Goal: Task Accomplishment & Management: Manage account settings

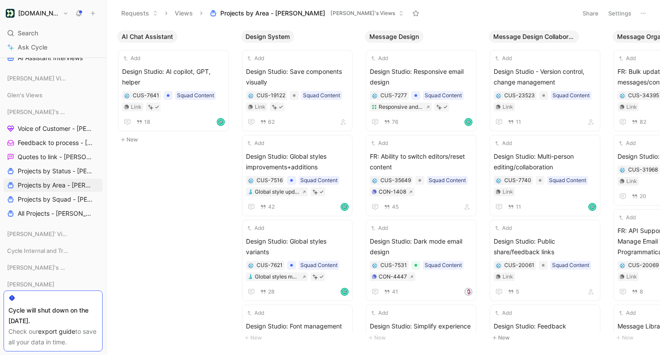
scroll to position [237, 0]
click at [51, 143] on span "Feedback to process - [PERSON_NAME]" at bounding box center [54, 142] width 73 height 9
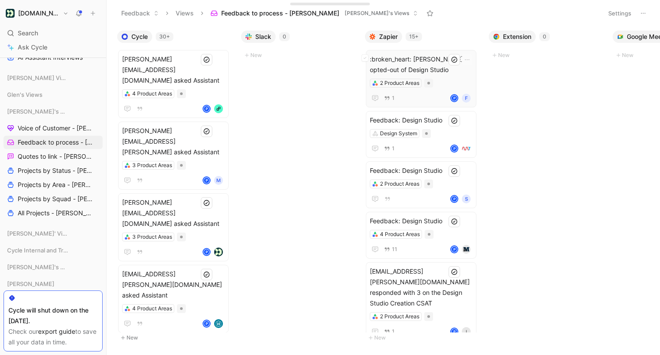
click at [444, 61] on span ":broken_heart: Kirill Kochetov opted-out of Design Studio" at bounding box center [421, 64] width 103 height 21
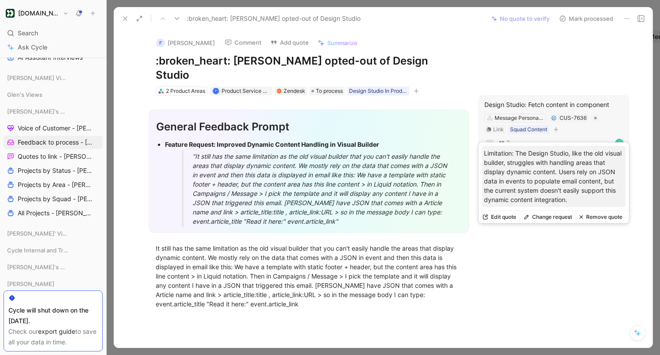
click at [555, 217] on button "Change request" at bounding box center [548, 217] width 56 height 12
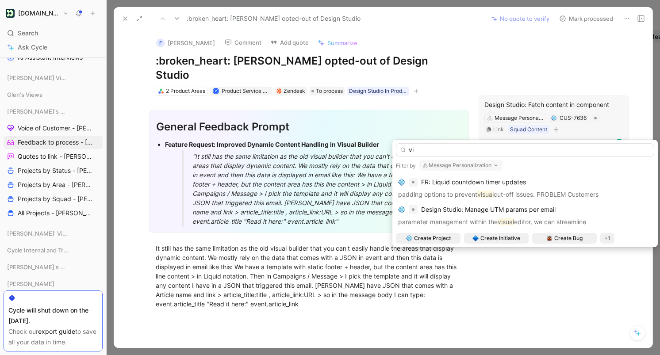
type input "v"
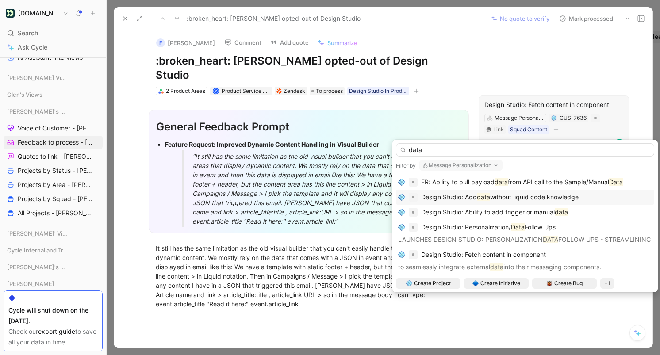
type input "data"
click at [525, 196] on span "without liquid code knowledge" at bounding box center [534, 197] width 88 height 8
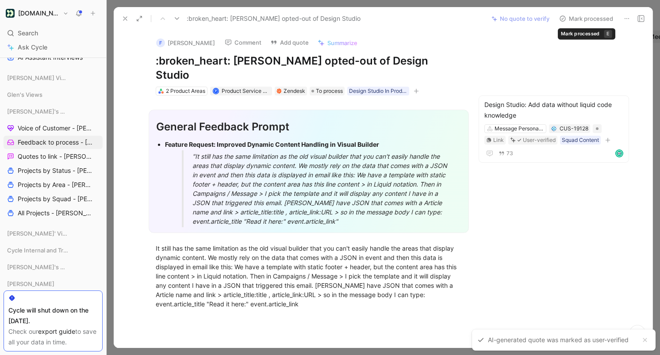
click at [594, 18] on button "Mark processed" at bounding box center [586, 18] width 62 height 12
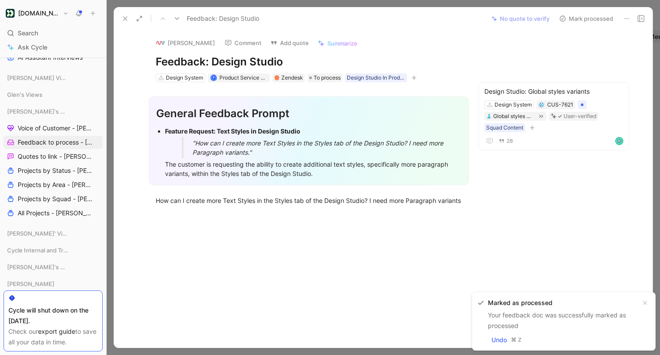
click at [589, 16] on button "Mark processed" at bounding box center [586, 18] width 62 height 12
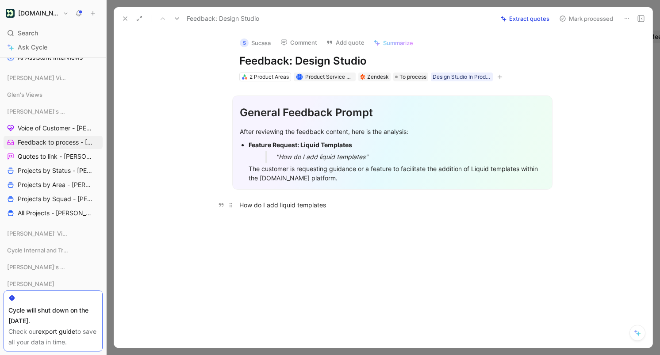
click at [284, 202] on div "How do I add liquid templates" at bounding box center [392, 204] width 306 height 9
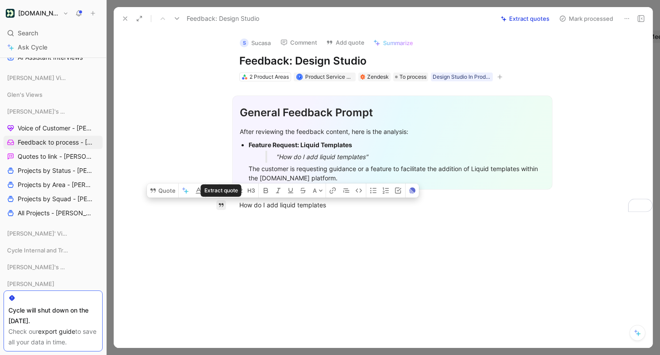
click at [220, 206] on icon "button" at bounding box center [221, 205] width 6 height 6
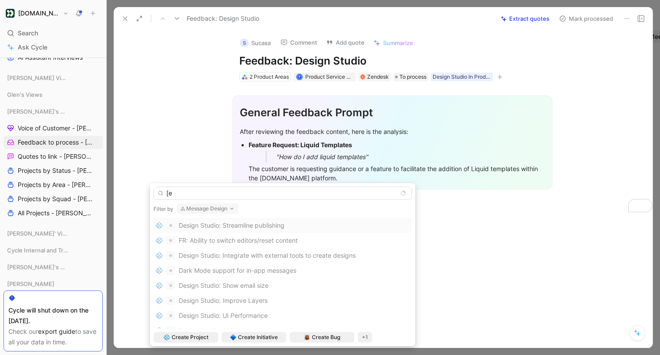
type input "["
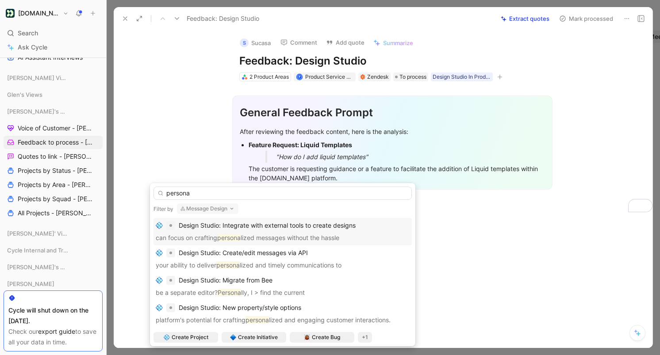
type input "persona"
click at [193, 206] on button "Message Design" at bounding box center [207, 208] width 61 height 11
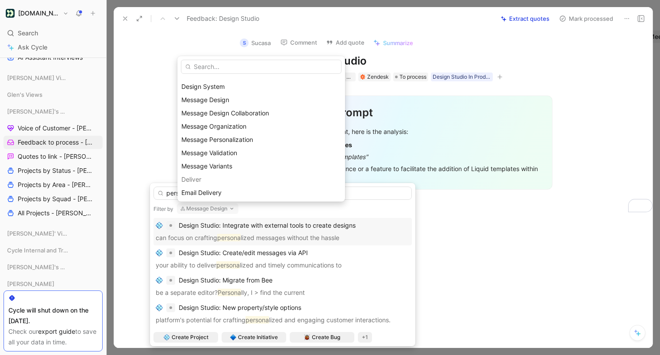
scroll to position [234, 0]
click at [219, 141] on span "Message Personalization" at bounding box center [217, 142] width 72 height 8
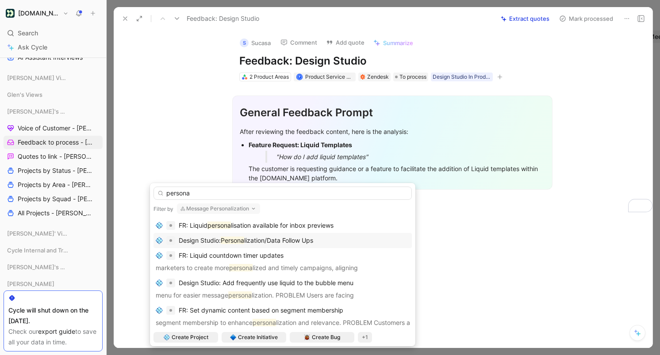
click at [301, 241] on span "lization/Data Follow Ups" at bounding box center [278, 241] width 69 height 8
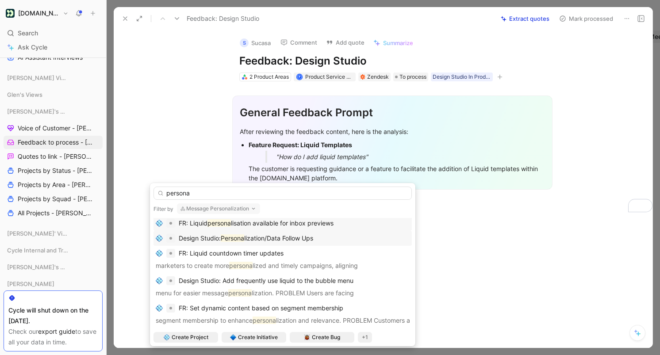
scroll to position [0, 0]
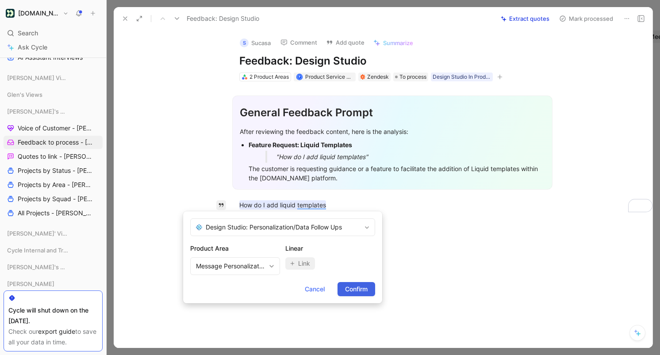
click at [359, 289] on span "Confirm" at bounding box center [356, 289] width 23 height 11
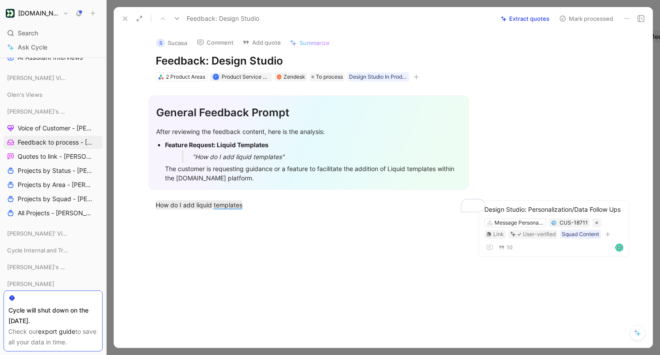
click at [587, 19] on button "Mark processed" at bounding box center [586, 18] width 62 height 12
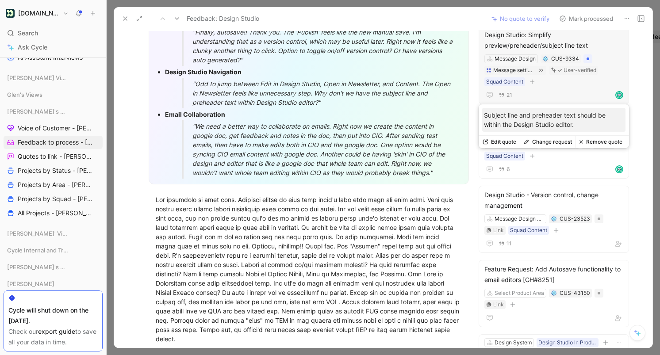
scroll to position [211, 0]
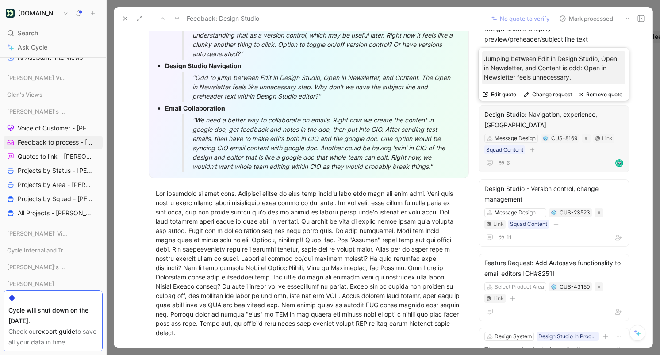
click at [545, 94] on button "Change request" at bounding box center [548, 94] width 56 height 12
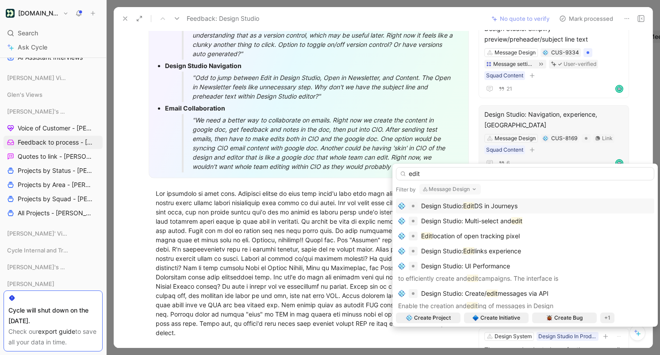
type input "edit"
click at [509, 205] on span "DS in Journeys" at bounding box center [495, 206] width 43 height 8
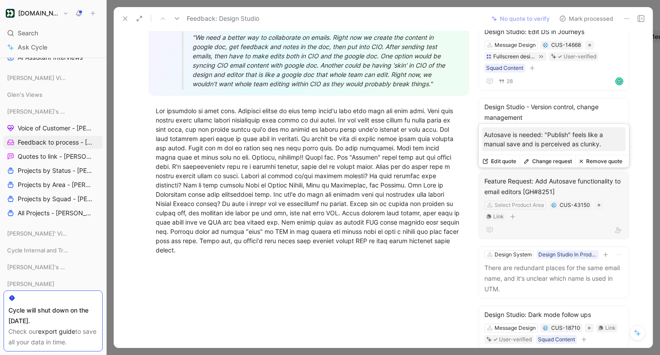
scroll to position [295, 0]
click at [599, 158] on button "Remove quote" at bounding box center [600, 161] width 50 height 12
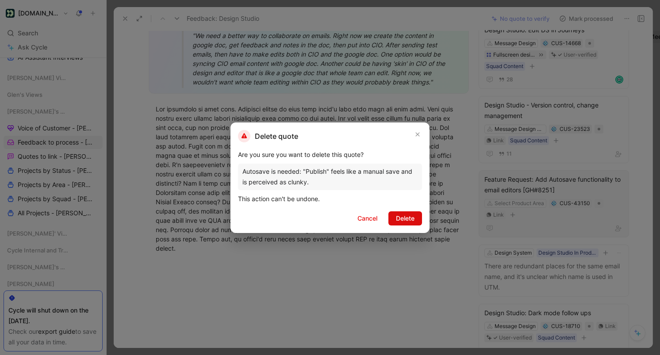
click at [409, 215] on span "Delete" at bounding box center [405, 218] width 19 height 11
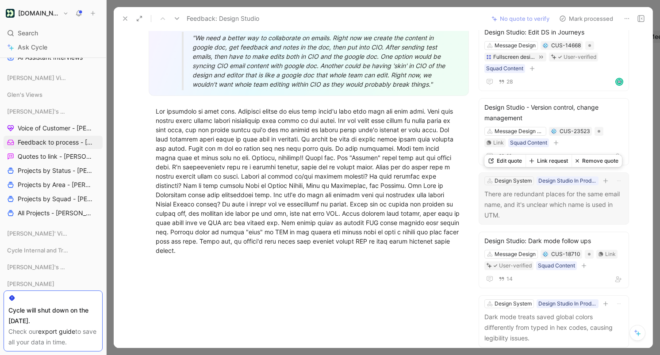
scroll to position [295, 0]
click at [592, 160] on button "Remove quote" at bounding box center [597, 161] width 50 height 12
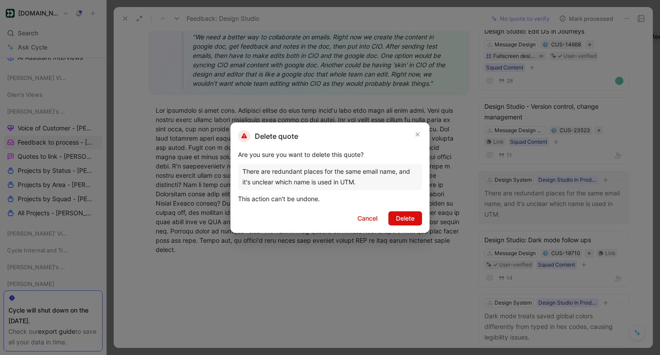
click at [398, 218] on span "Delete" at bounding box center [405, 218] width 19 height 11
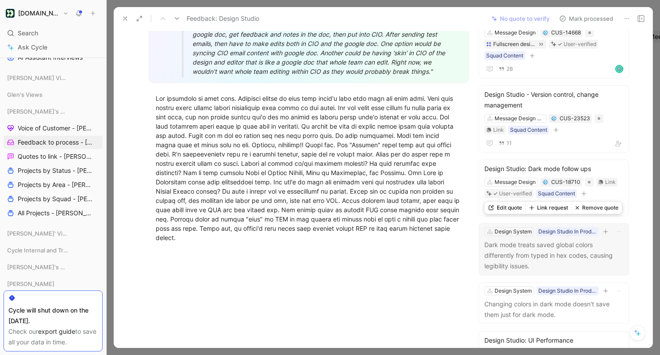
scroll to position [313, 0]
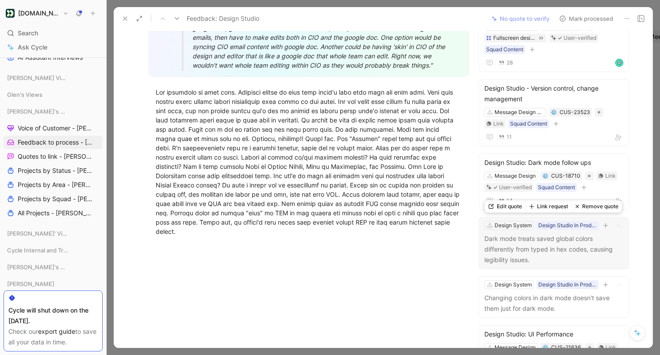
click at [599, 207] on button "Remove quote" at bounding box center [597, 206] width 50 height 12
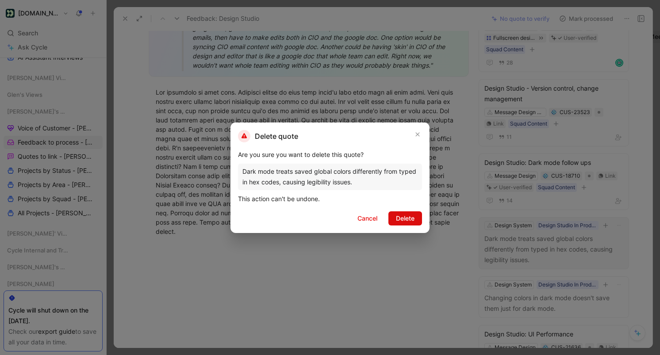
click at [411, 219] on span "Delete" at bounding box center [405, 218] width 19 height 11
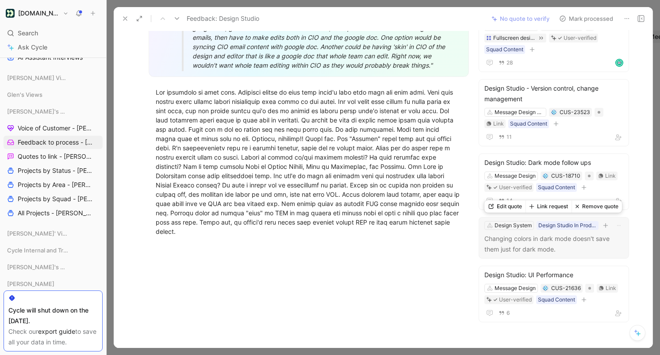
click at [590, 208] on button "Remove quote" at bounding box center [597, 206] width 50 height 12
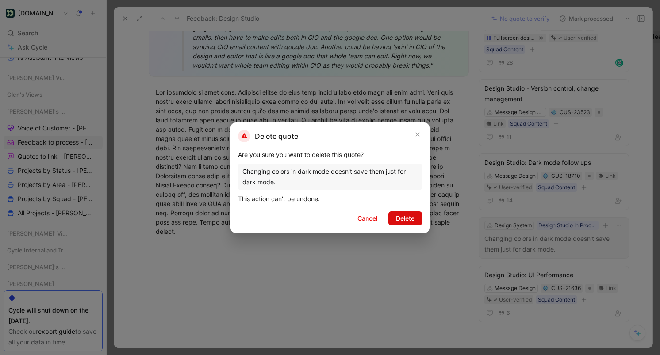
click at [410, 216] on span "Delete" at bounding box center [405, 218] width 19 height 11
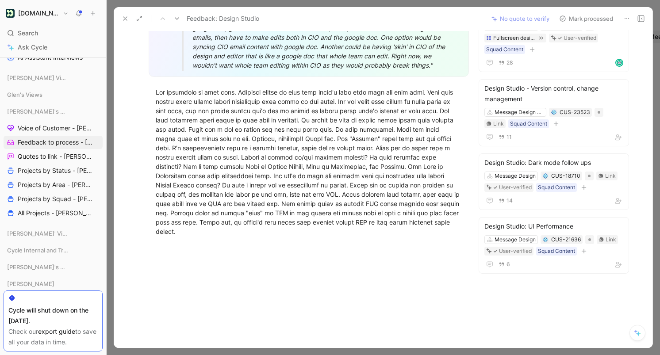
click at [592, 18] on button "Mark processed" at bounding box center [586, 18] width 62 height 12
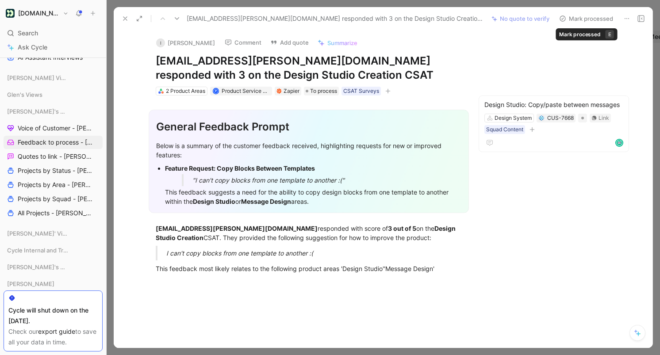
click at [591, 18] on button "Mark processed" at bounding box center [586, 18] width 62 height 12
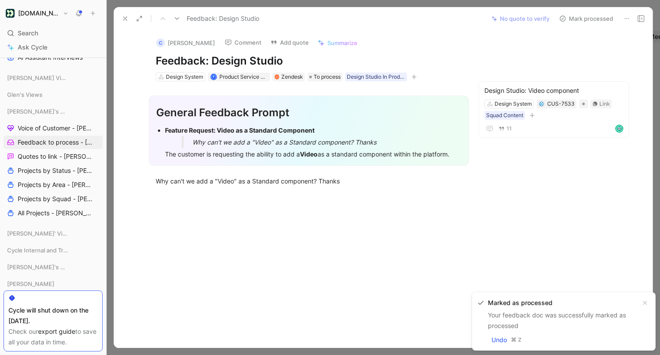
click at [589, 16] on button "Mark processed" at bounding box center [586, 18] width 62 height 12
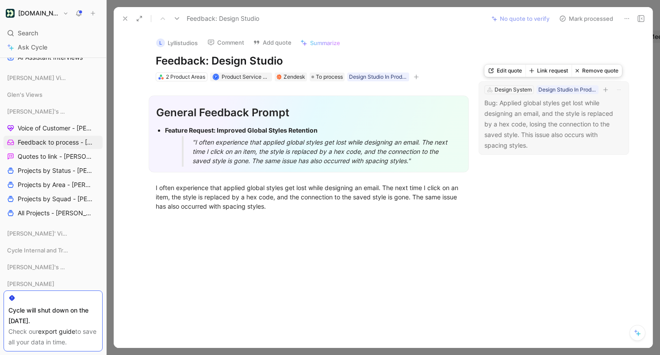
click at [561, 71] on button "Link request" at bounding box center [549, 71] width 46 height 12
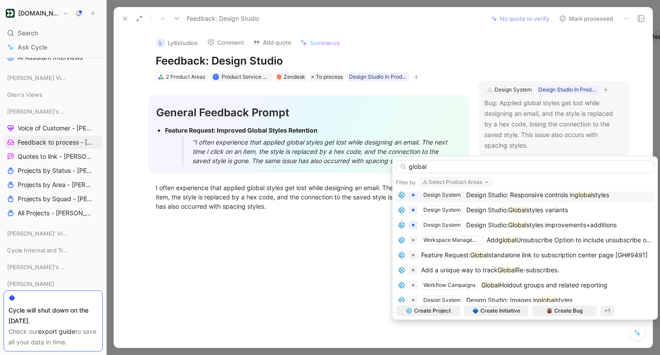
scroll to position [96, 0]
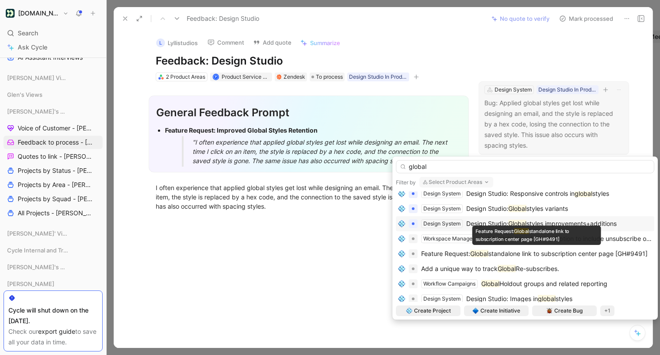
type input "global"
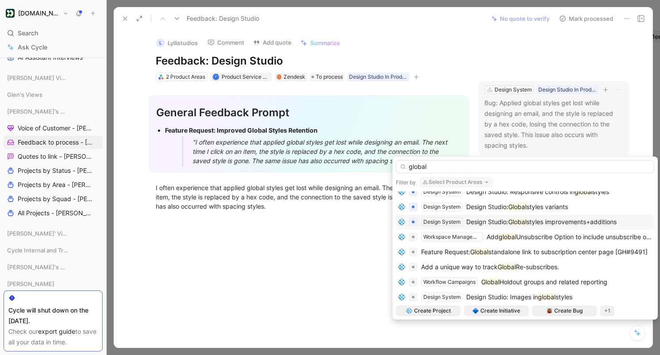
click at [586, 220] on span "styles improvements+additions" at bounding box center [571, 222] width 90 height 8
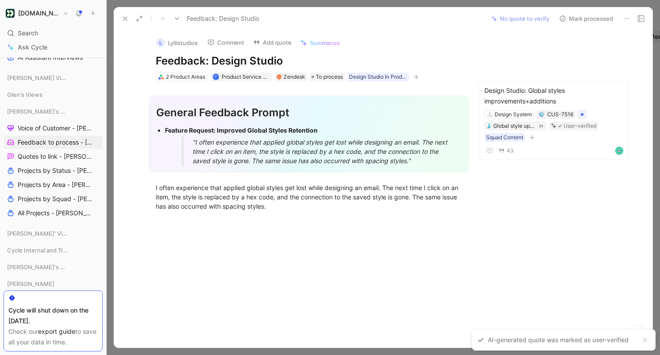
click at [588, 23] on button "Mark processed" at bounding box center [586, 18] width 62 height 12
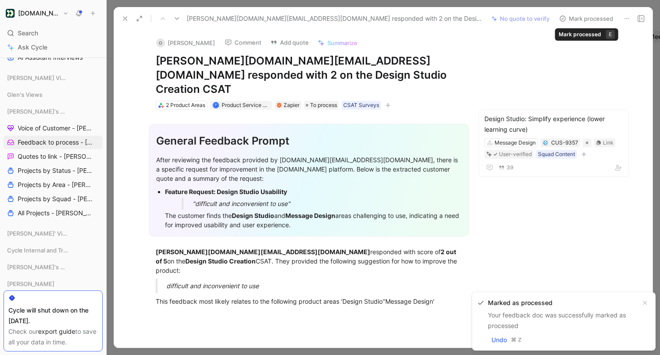
click at [588, 18] on button "Mark processed" at bounding box center [586, 18] width 62 height 12
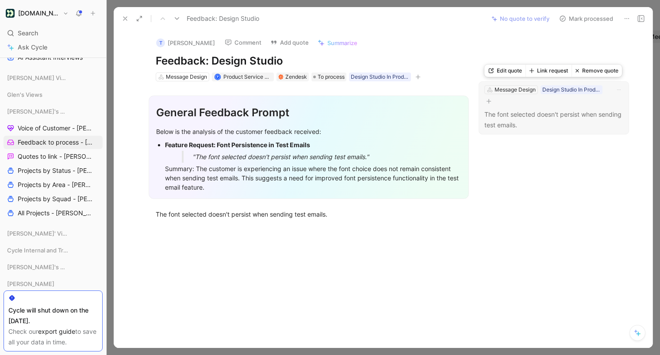
click at [552, 69] on button "Link request" at bounding box center [549, 71] width 46 height 12
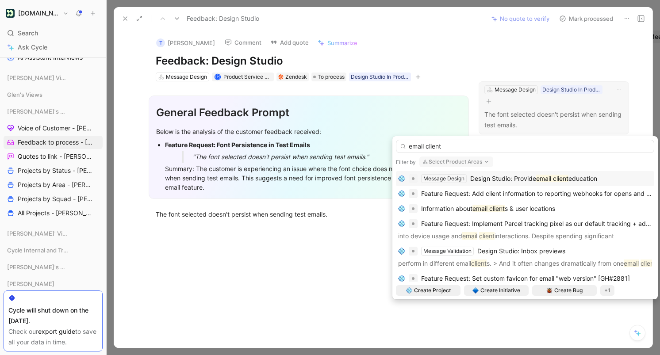
type input "email client"
click at [530, 180] on span "Design Studio: Provide" at bounding box center [503, 179] width 66 height 8
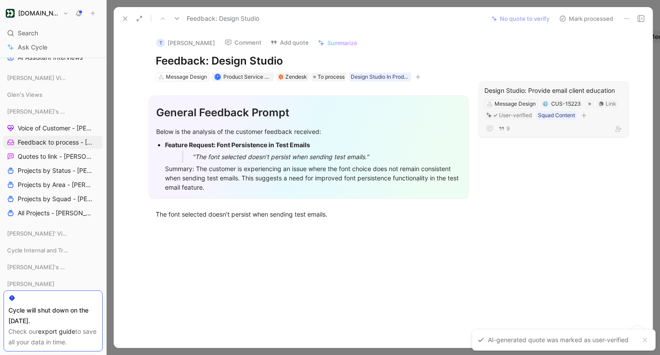
click at [588, 20] on button "Mark processed" at bounding box center [586, 18] width 62 height 12
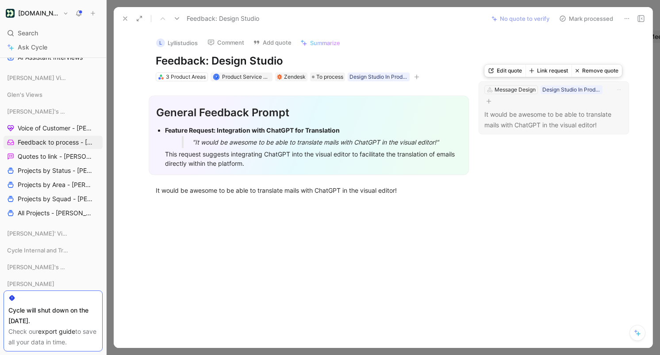
click at [560, 71] on button "Link request" at bounding box center [549, 71] width 46 height 12
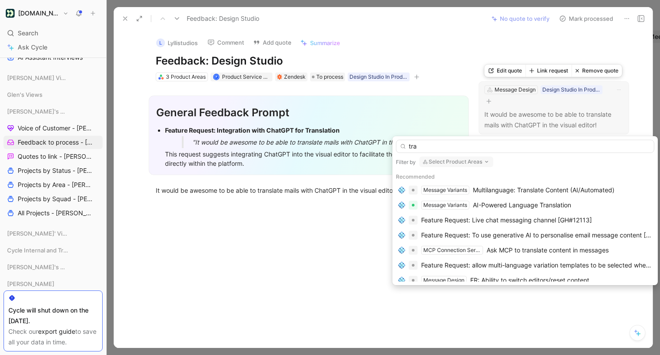
type input "tran"
click at [549, 189] on div "Multilanguage: Translate Content (AI/Automated)" at bounding box center [544, 190] width 142 height 11
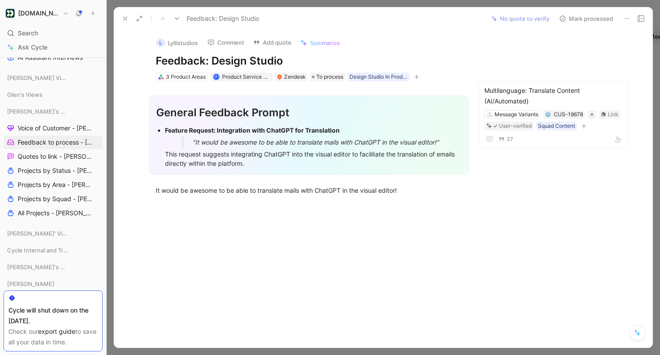
click at [587, 18] on button "Mark processed" at bounding box center [586, 18] width 62 height 12
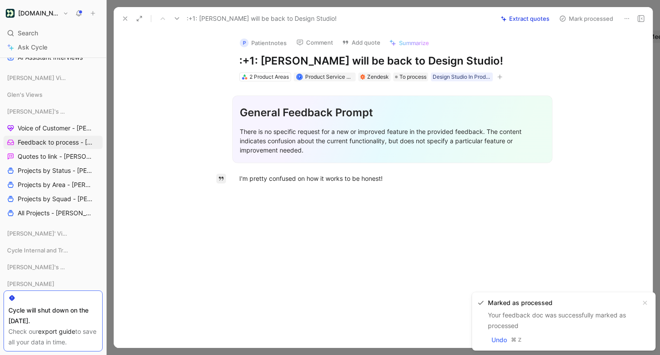
click at [223, 179] on icon "button" at bounding box center [221, 179] width 5 height 4
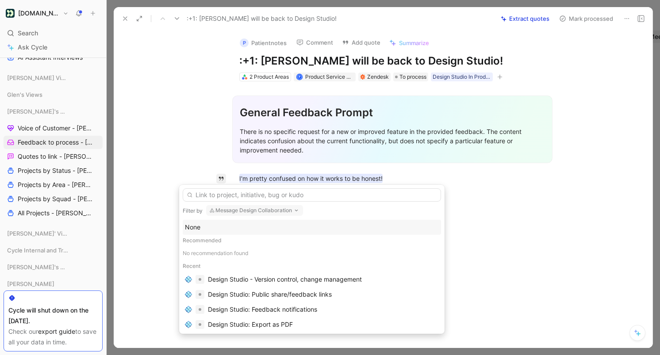
type input "e"
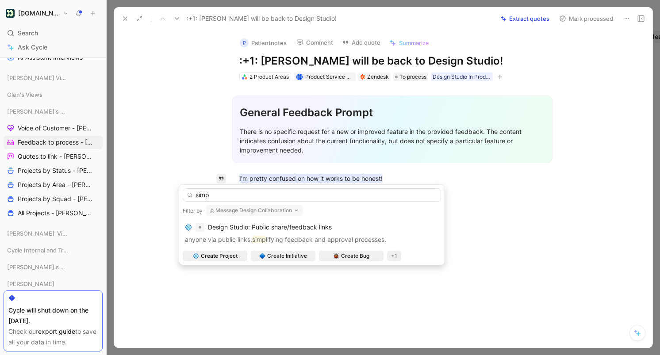
type input "simp"
click at [263, 206] on button "Message Design Collaboration" at bounding box center [254, 210] width 97 height 11
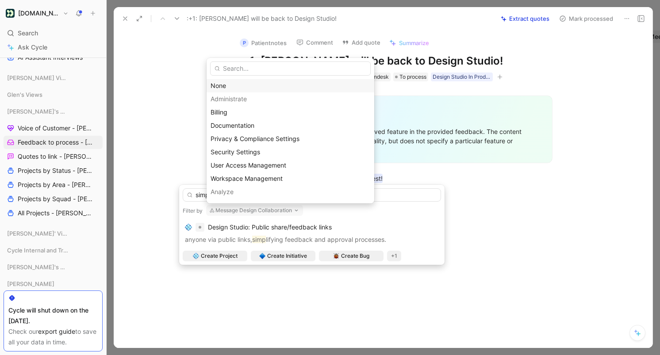
click at [246, 83] on div "None" at bounding box center [291, 86] width 160 height 11
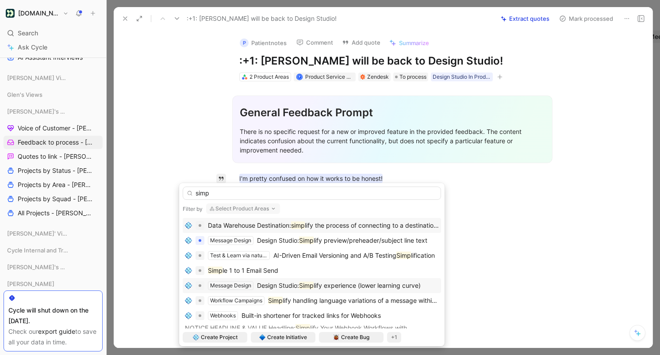
click at [314, 286] on mark "Simp" at bounding box center [306, 286] width 15 height 8
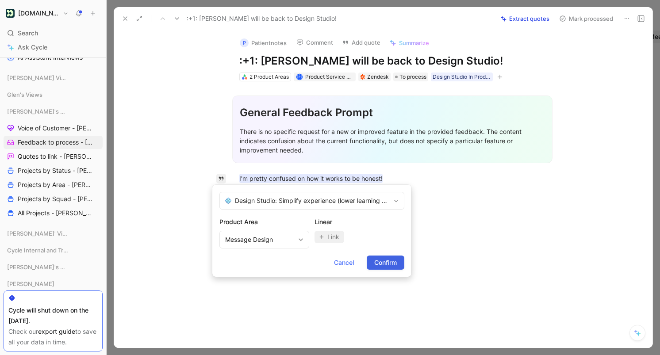
click at [393, 260] on span "Confirm" at bounding box center [385, 262] width 23 height 11
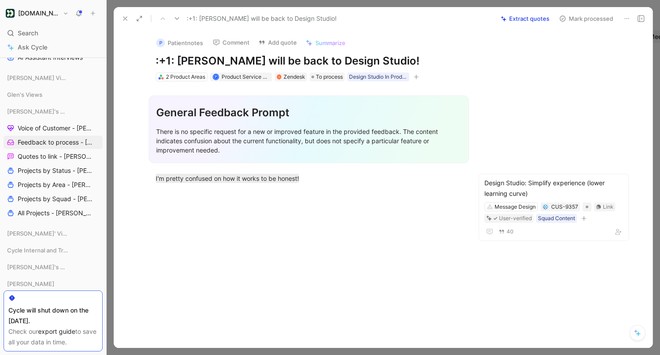
click at [592, 17] on button "Mark processed" at bounding box center [586, 18] width 62 height 12
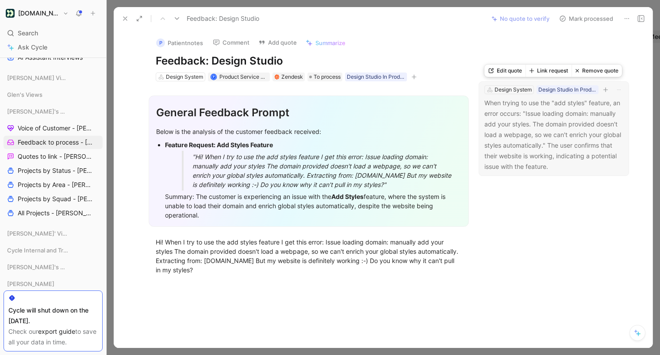
click at [546, 70] on button "Link request" at bounding box center [549, 71] width 46 height 12
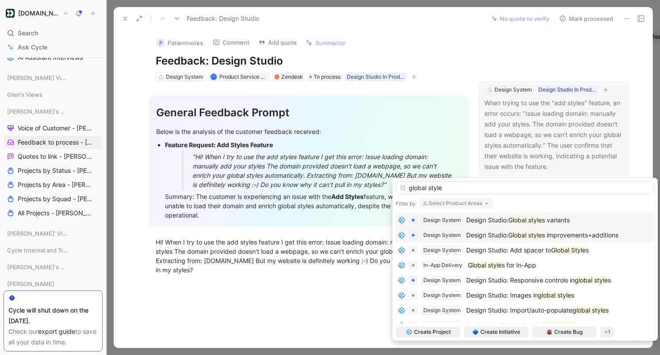
type input "global style"
click at [568, 237] on span "s improvements+additions" at bounding box center [580, 235] width 77 height 8
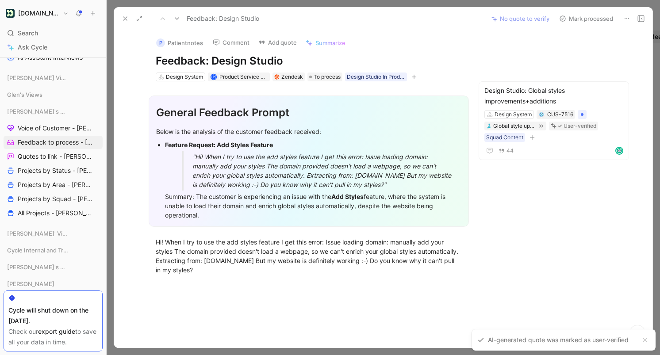
click at [604, 17] on button "Mark processed" at bounding box center [586, 18] width 62 height 12
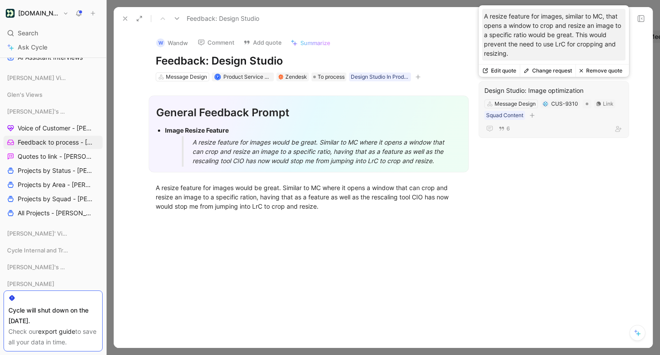
click at [563, 71] on button "Change request" at bounding box center [548, 71] width 56 height 12
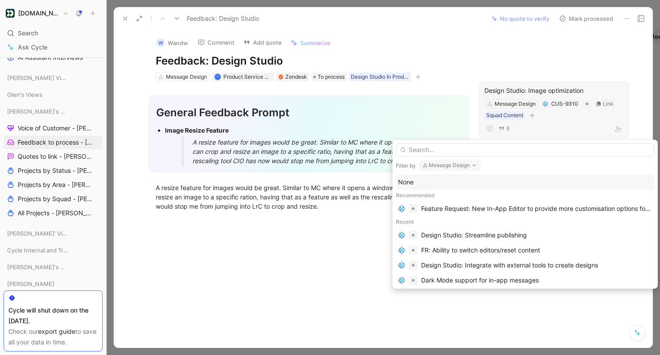
click at [451, 161] on button "Message Design" at bounding box center [449, 165] width 61 height 11
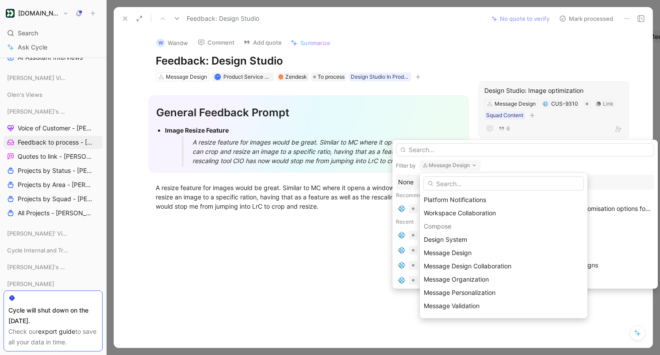
scroll to position [234, 0]
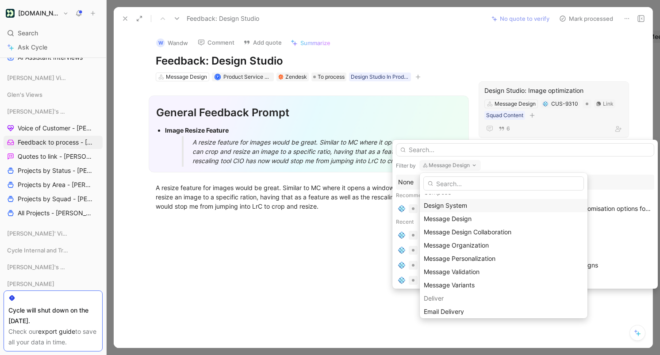
click at [475, 207] on div "Design System" at bounding box center [504, 205] width 160 height 11
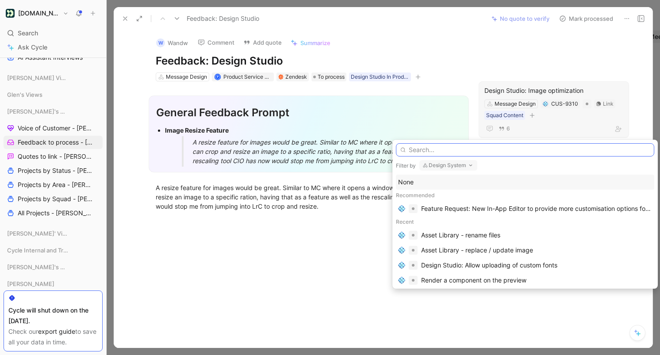
click at [465, 151] on input "text" at bounding box center [525, 149] width 258 height 13
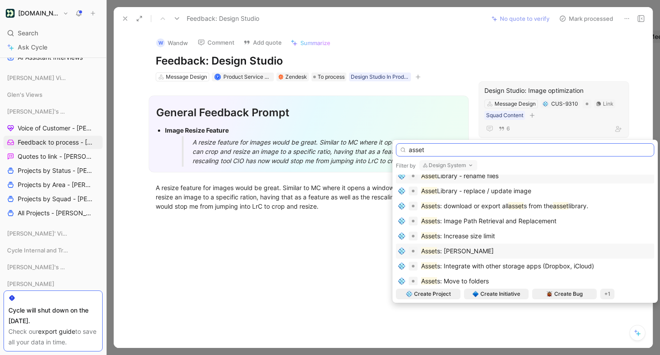
scroll to position [0, 0]
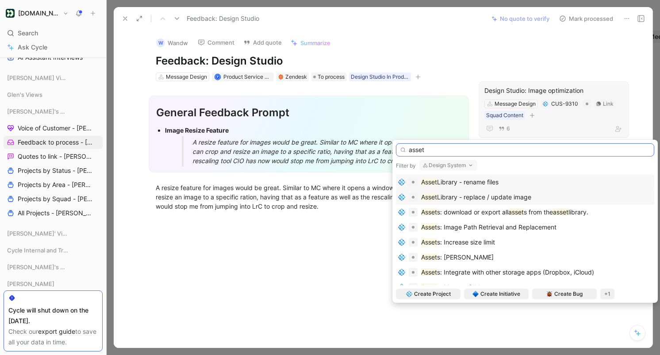
type input "asset"
click at [531, 197] on span "Library - replace / update image" at bounding box center [484, 197] width 94 height 8
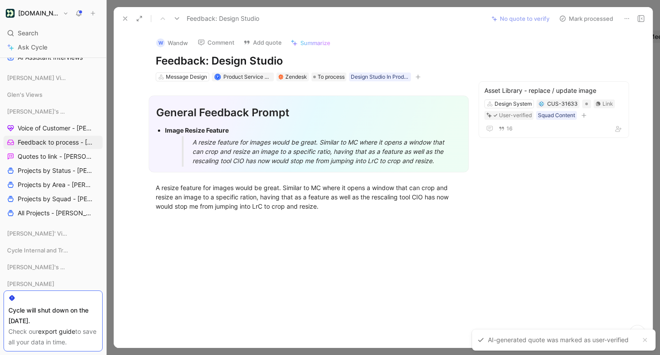
click at [584, 20] on button "Mark processed" at bounding box center [586, 18] width 62 height 12
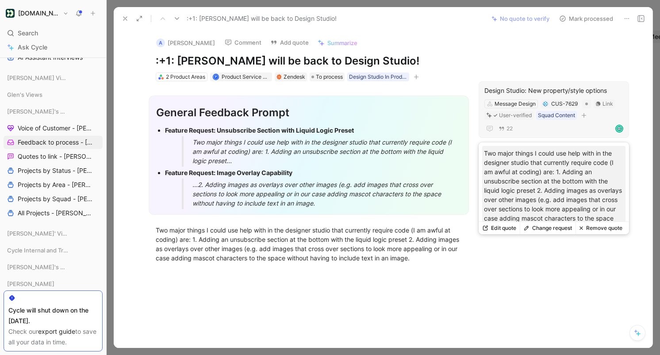
click at [612, 227] on button "Remove quote" at bounding box center [600, 228] width 50 height 12
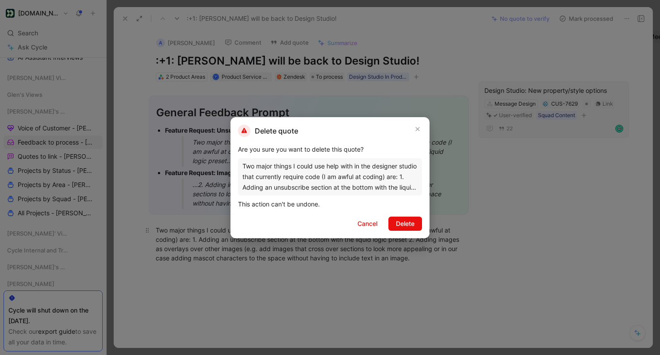
click at [405, 223] on span "Delete" at bounding box center [405, 224] width 19 height 11
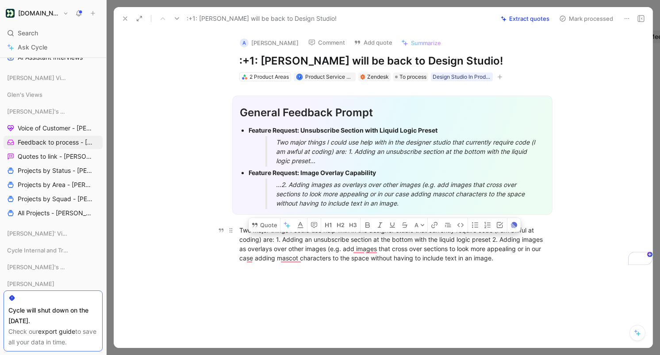
drag, startPoint x: 276, startPoint y: 239, endPoint x: 494, endPoint y: 237, distance: 218.1
click at [494, 237] on div "Two major things I could use help with in the designer studio that currently re…" at bounding box center [392, 244] width 306 height 37
click at [266, 224] on button "Quote" at bounding box center [264, 225] width 31 height 14
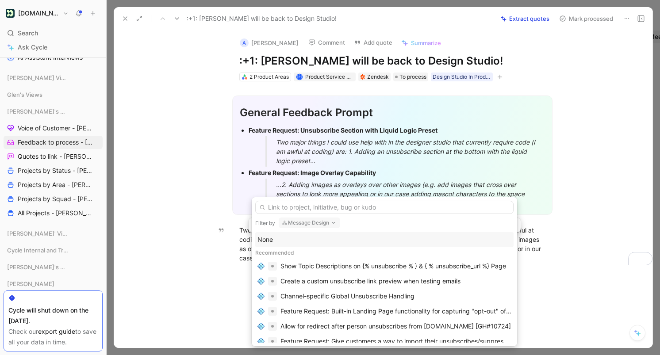
click at [331, 226] on icon "button" at bounding box center [333, 222] width 7 height 7
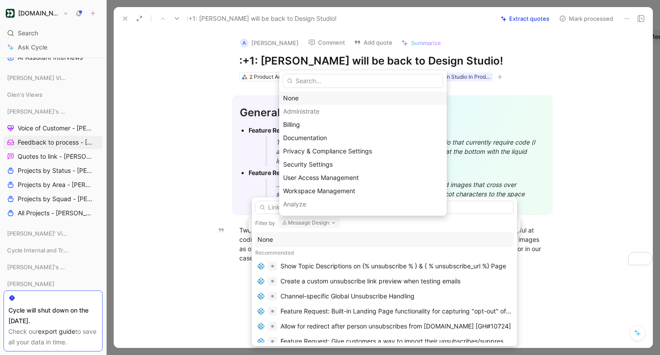
click at [306, 95] on div "None" at bounding box center [363, 98] width 160 height 11
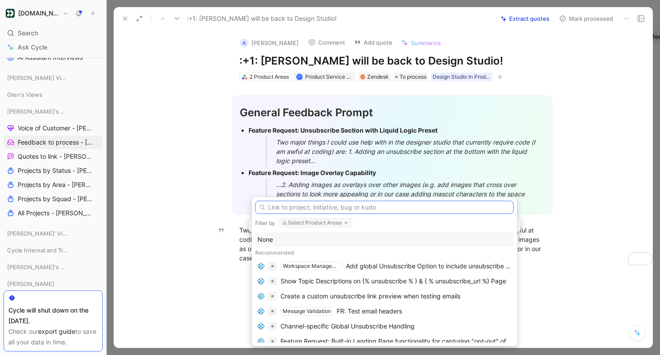
click at [410, 208] on input "text" at bounding box center [384, 207] width 258 height 13
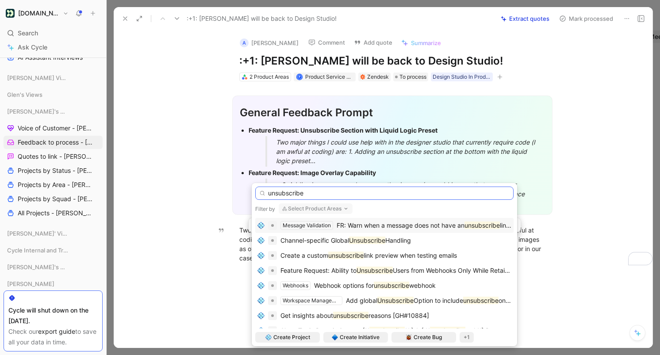
click at [307, 192] on input "unsubscribe" at bounding box center [384, 193] width 258 height 13
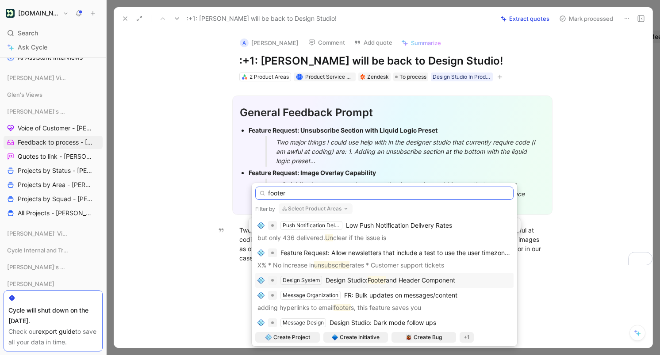
type input "footer"
click at [436, 280] on span "and Header Component" at bounding box center [420, 280] width 69 height 8
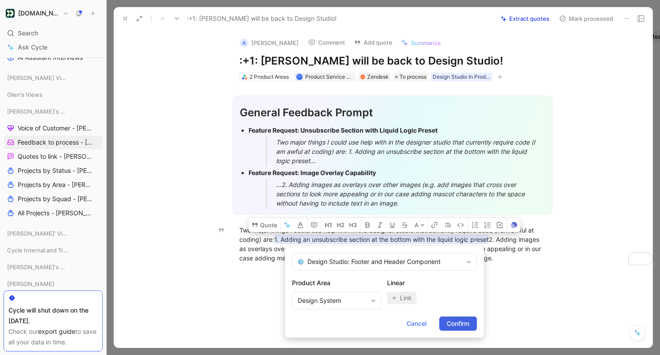
click at [458, 322] on span "Confirm" at bounding box center [458, 323] width 23 height 11
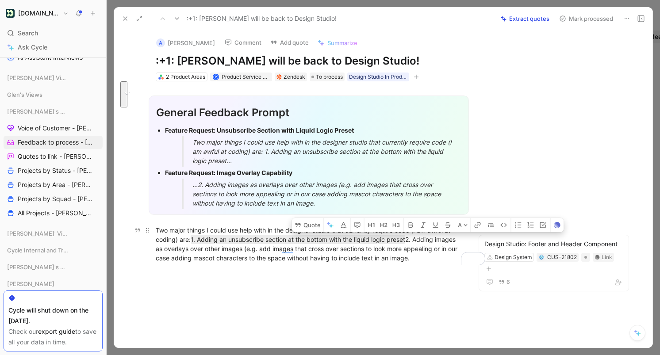
drag, startPoint x: 419, startPoint y: 238, endPoint x: 446, endPoint y: 262, distance: 36.7
click at [446, 262] on div "Two major things I could use help with in the designer studio that currently re…" at bounding box center [309, 244] width 306 height 37
click at [311, 225] on button "Quote" at bounding box center [307, 225] width 31 height 14
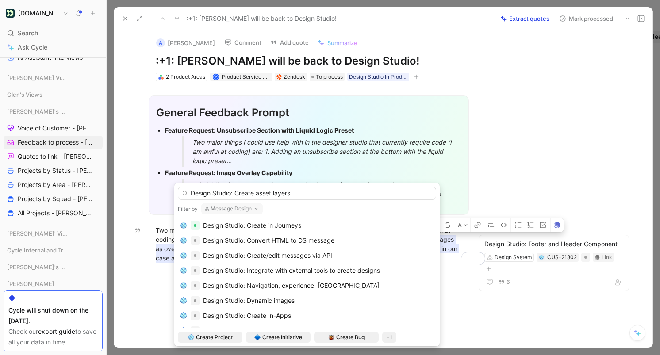
click at [236, 195] on input "Design Studio: Create asset layers" at bounding box center [307, 193] width 258 height 13
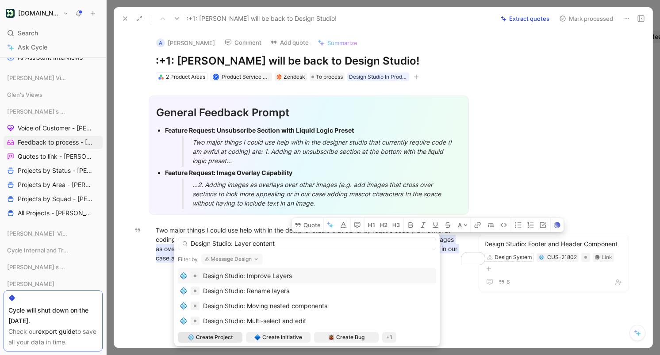
type input "Design Studio: Layer content"
click at [221, 339] on span "Create Project" at bounding box center [214, 337] width 37 height 9
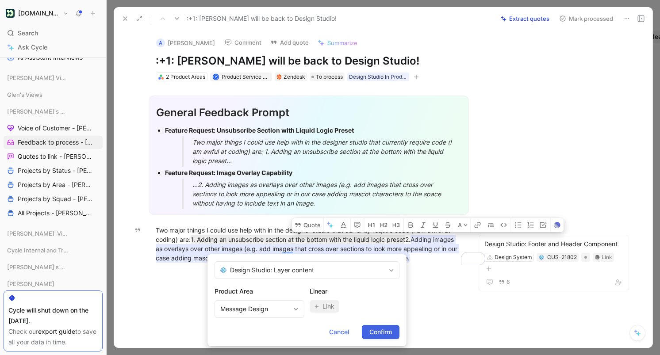
click at [386, 333] on span "Confirm" at bounding box center [380, 332] width 23 height 11
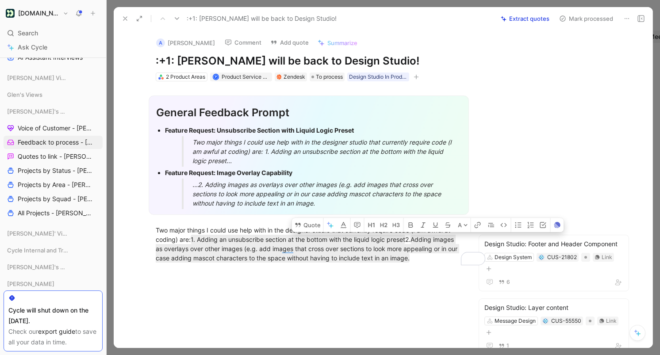
click at [591, 18] on button "Mark processed" at bounding box center [586, 18] width 62 height 12
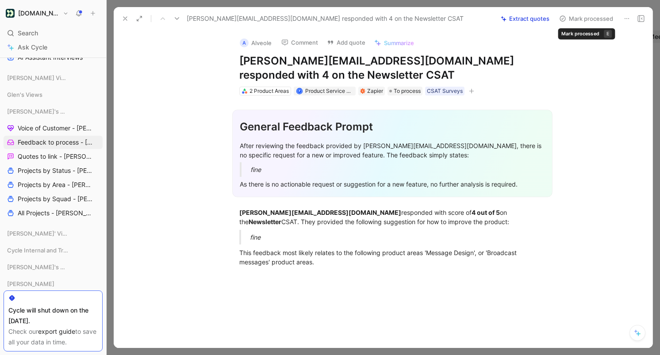
click at [594, 18] on button "Mark processed" at bounding box center [586, 18] width 62 height 12
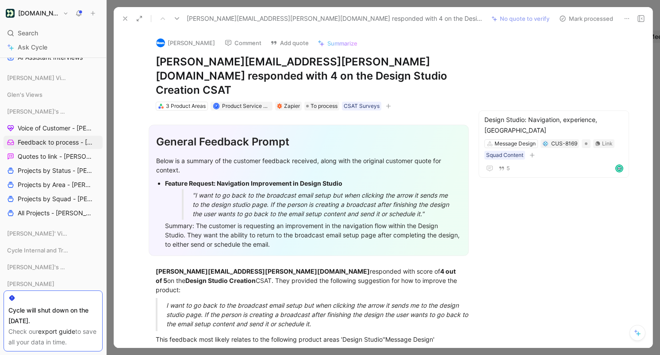
click at [594, 18] on button "Mark processed" at bounding box center [586, 18] width 62 height 12
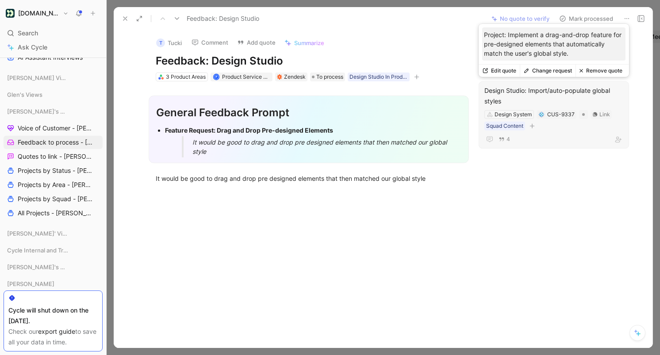
click at [552, 67] on button "Change request" at bounding box center [548, 71] width 56 height 12
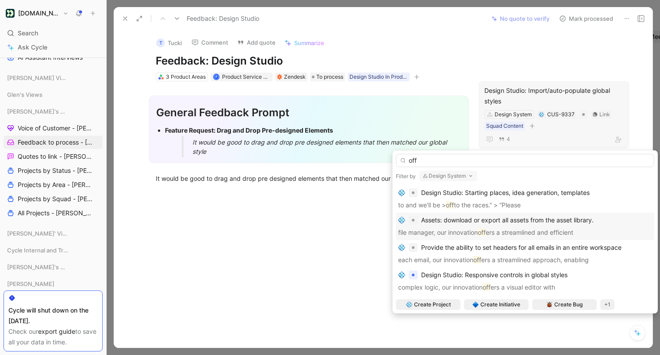
type input "off"
click at [517, 189] on span "Design Studio: Starting places, idea generation, templates" at bounding box center [505, 193] width 169 height 8
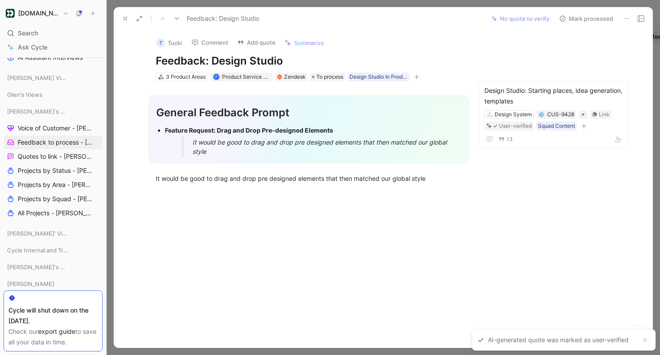
click at [590, 16] on button "Mark processed" at bounding box center [586, 18] width 62 height 12
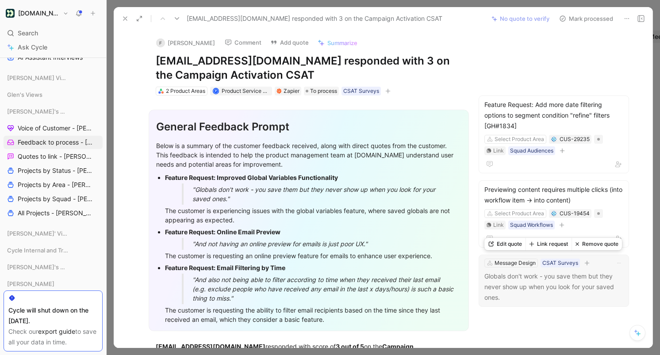
click at [596, 246] on button "Remove quote" at bounding box center [597, 244] width 50 height 12
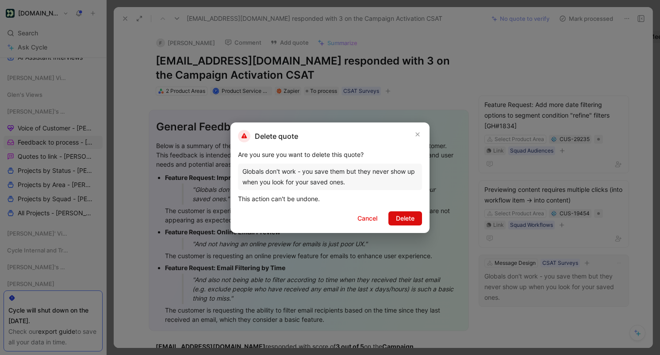
click at [412, 219] on span "Delete" at bounding box center [405, 218] width 19 height 11
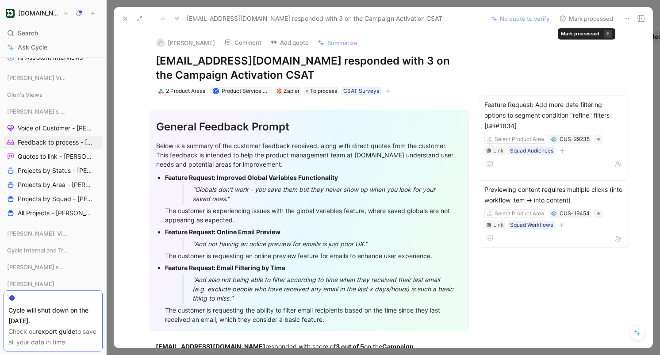
click at [586, 17] on button "Mark processed" at bounding box center [586, 18] width 62 height 12
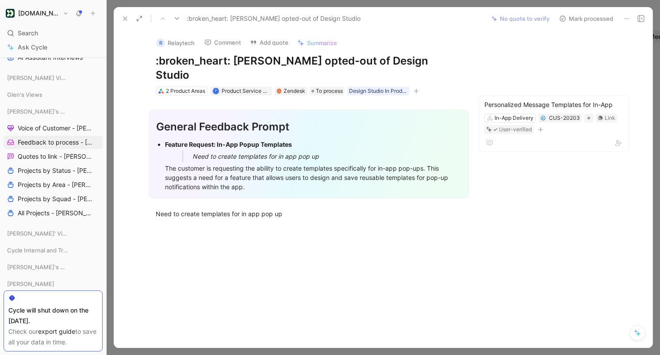
click at [581, 17] on button "Mark processed" at bounding box center [586, 18] width 62 height 12
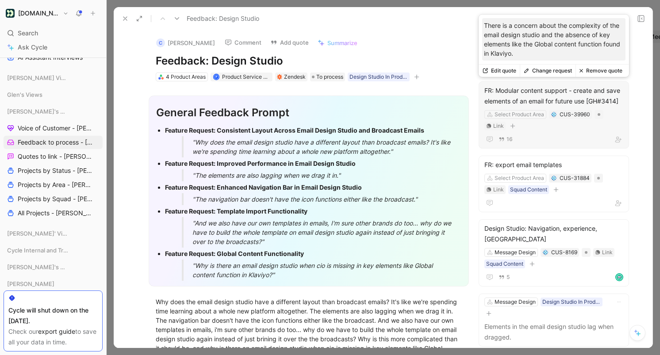
click at [553, 72] on button "Change request" at bounding box center [548, 71] width 56 height 12
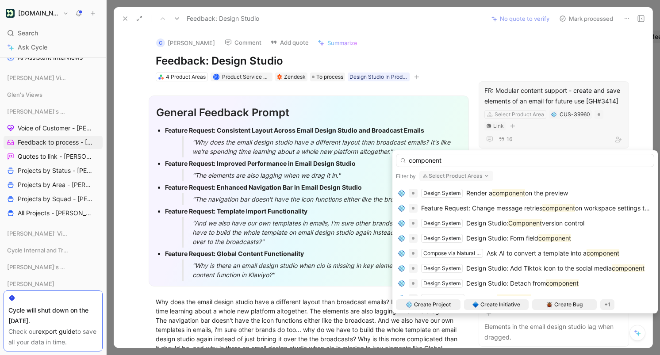
scroll to position [107, 0]
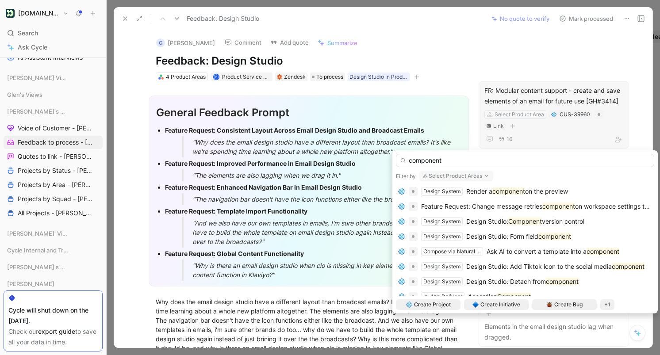
type input "component"
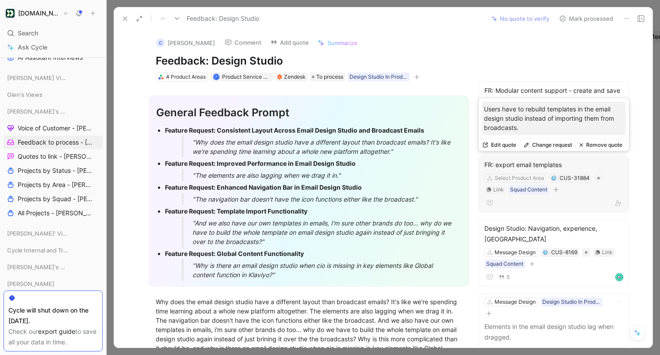
click at [551, 144] on button "Change request" at bounding box center [548, 145] width 56 height 12
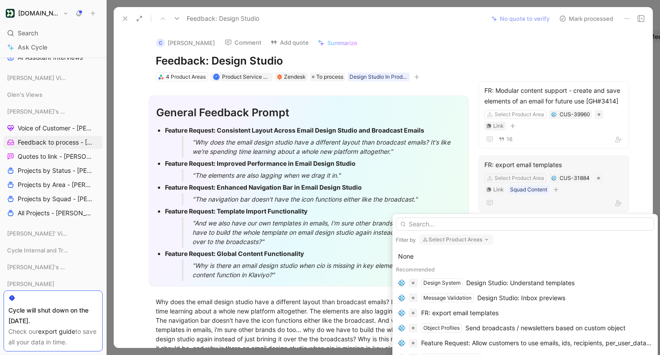
click at [508, 218] on input "text" at bounding box center [525, 224] width 258 height 13
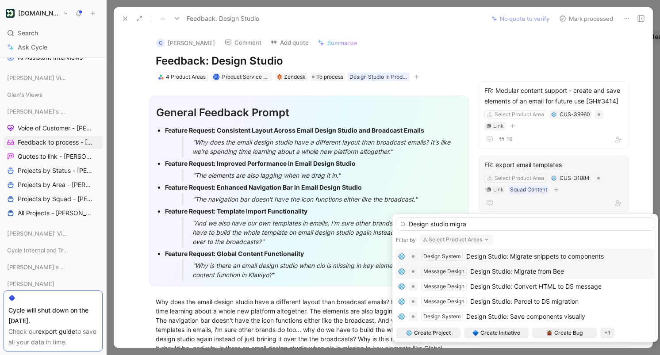
type input "Design studio migra"
click at [520, 271] on span "Design Studio: Migrate from Bee" at bounding box center [517, 272] width 94 height 8
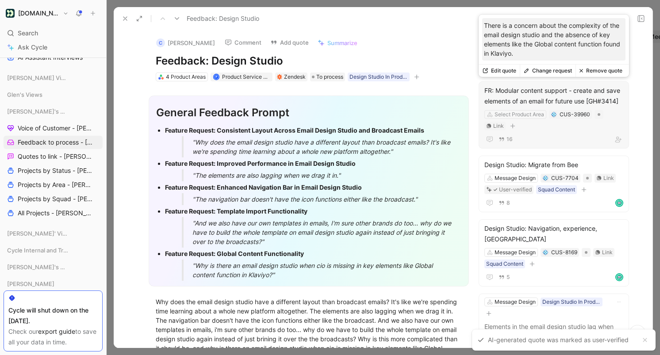
click at [549, 69] on button "Change request" at bounding box center [548, 71] width 56 height 12
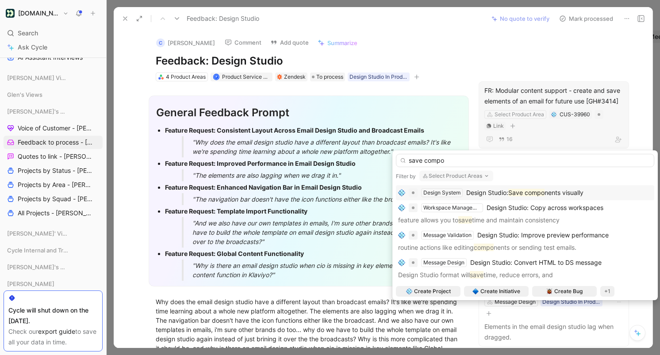
type input "save compo"
click at [519, 193] on mark "Save compo" at bounding box center [526, 193] width 36 height 8
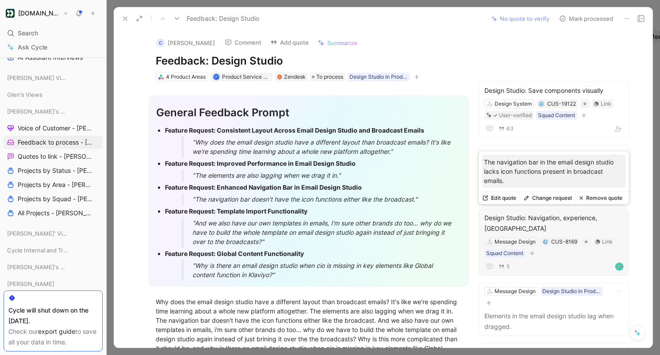
click at [553, 199] on button "Change request" at bounding box center [548, 198] width 56 height 12
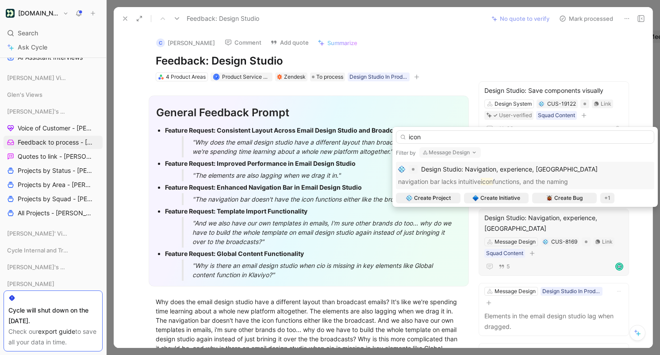
type input "icon"
click at [459, 154] on button "Message Design" at bounding box center [449, 152] width 61 height 11
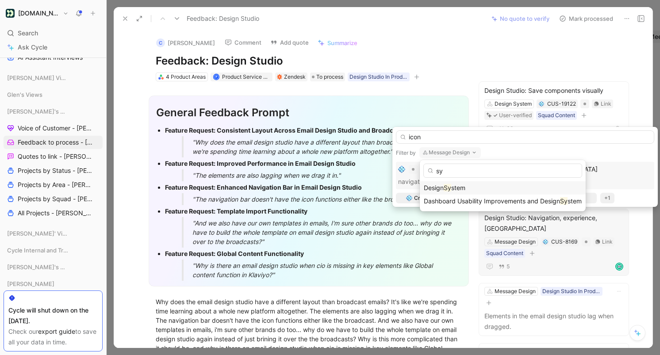
type input "sy"
click at [464, 188] on span "stem" at bounding box center [458, 188] width 14 height 8
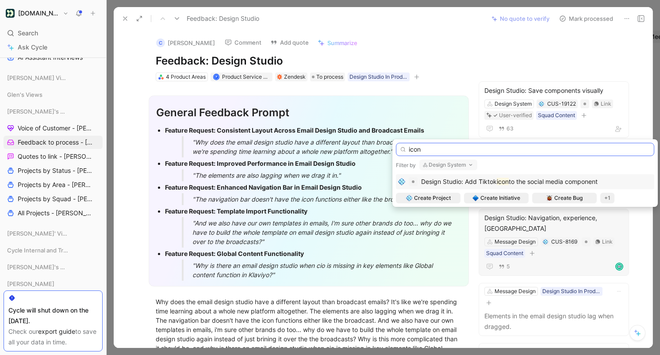
click at [425, 146] on input "icon" at bounding box center [525, 149] width 258 height 13
click at [444, 167] on button "Design System" at bounding box center [448, 165] width 58 height 11
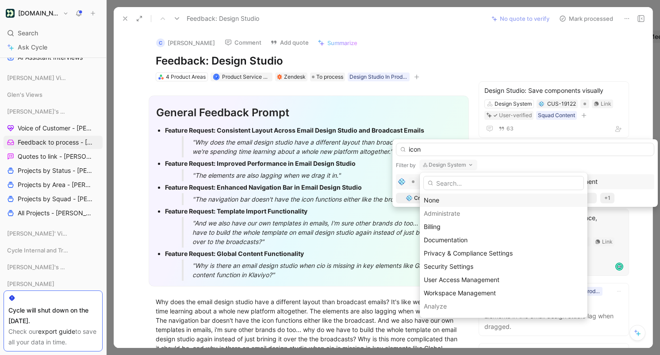
click at [448, 199] on div "None" at bounding box center [504, 200] width 160 height 11
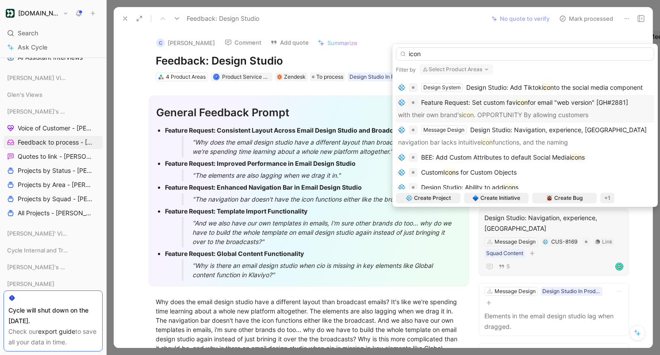
scroll to position [62, 0]
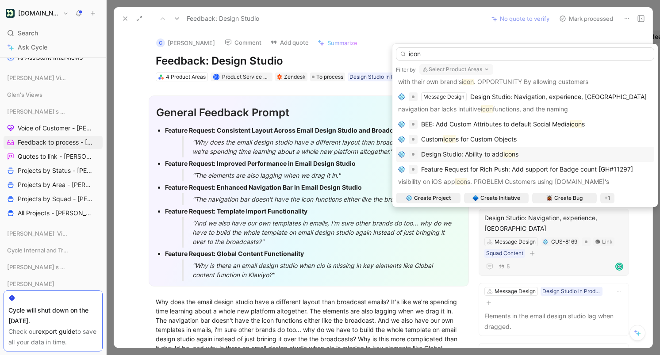
click at [522, 155] on div "Design Studio: Ability to add icon s" at bounding box center [525, 154] width 254 height 11
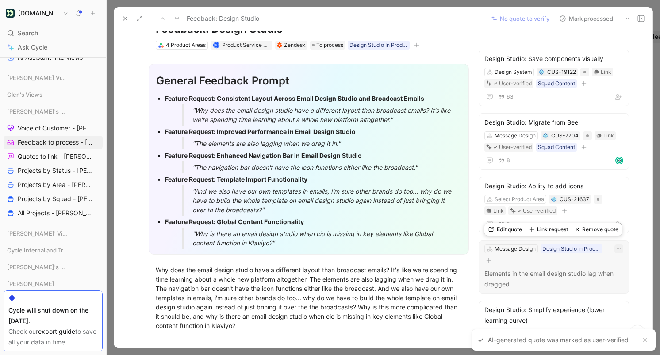
scroll to position [32, 0]
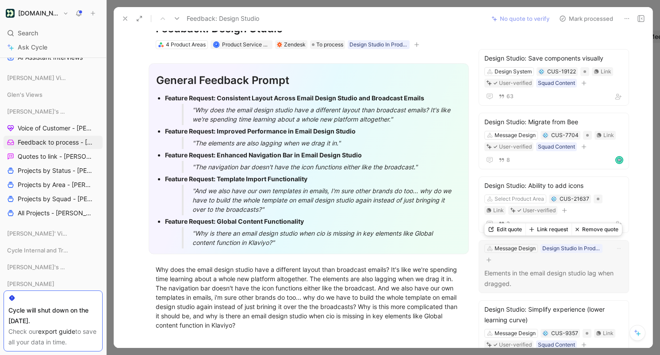
click at [549, 230] on button "Link request" at bounding box center [549, 229] width 46 height 12
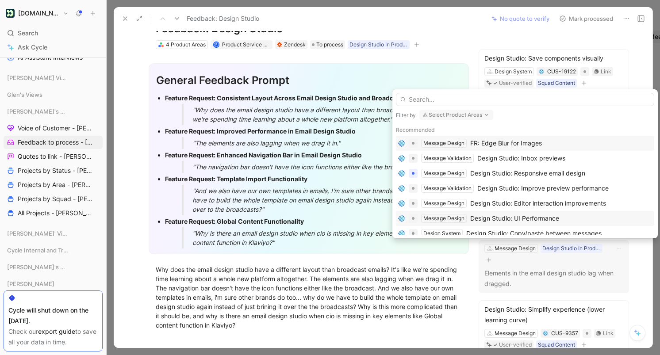
click at [552, 217] on div "Design Studio: UI Performance" at bounding box center [514, 218] width 89 height 11
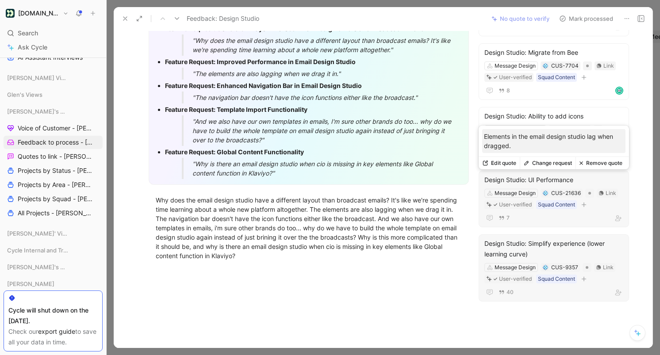
scroll to position [102, 0]
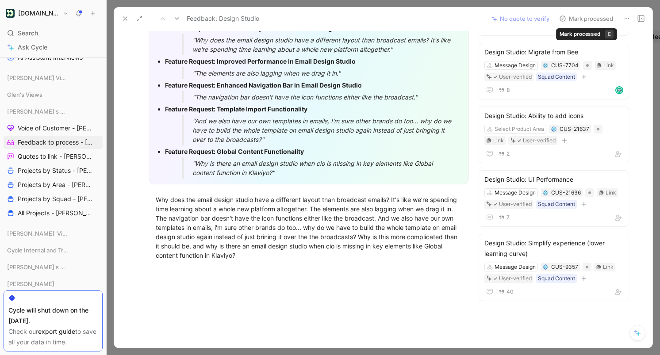
click at [582, 16] on button "Mark processed" at bounding box center [586, 18] width 62 height 12
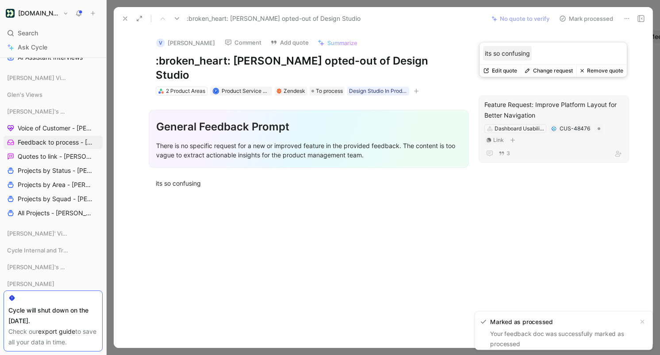
click at [553, 75] on button "Change request" at bounding box center [549, 71] width 56 height 12
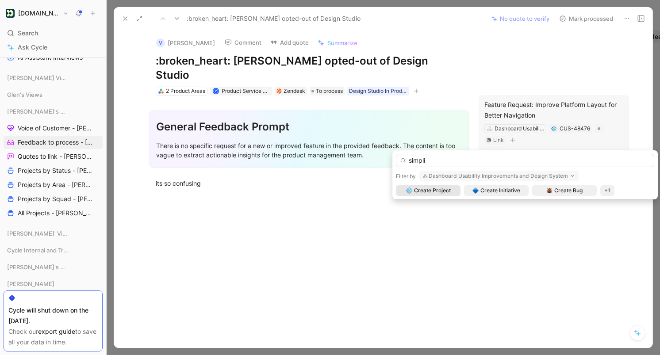
type input "simpli"
click at [495, 173] on button "Dashboard Usability Improvements and Design System" at bounding box center [499, 176] width 160 height 11
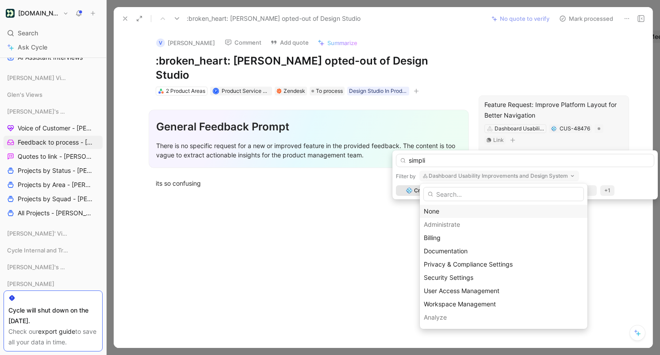
click at [464, 211] on div "None" at bounding box center [504, 211] width 160 height 11
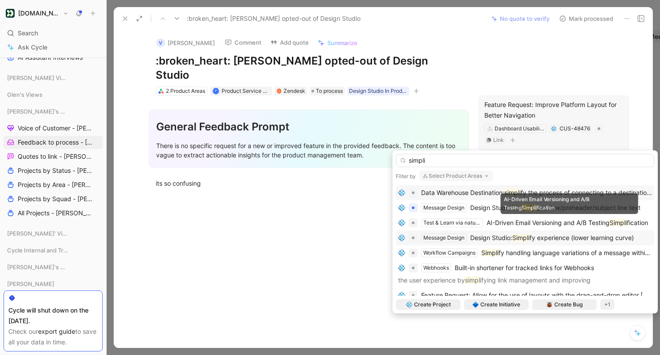
click at [498, 240] on span "Design Studio:" at bounding box center [491, 238] width 42 height 8
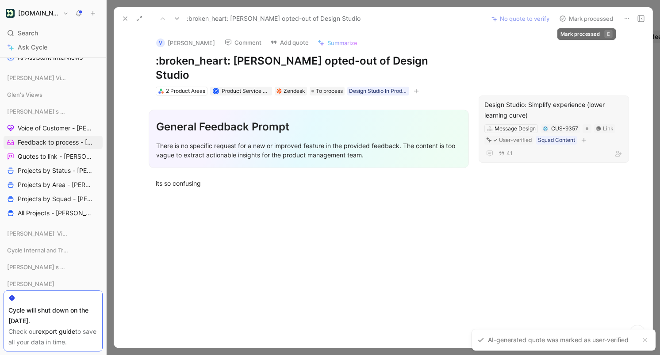
click at [590, 19] on button "Mark processed" at bounding box center [586, 18] width 62 height 12
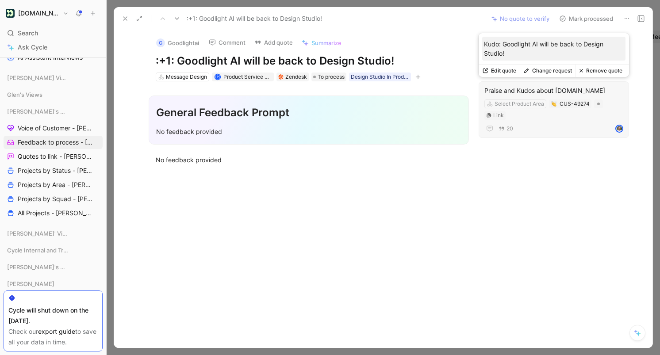
click at [604, 71] on button "Remove quote" at bounding box center [600, 71] width 50 height 12
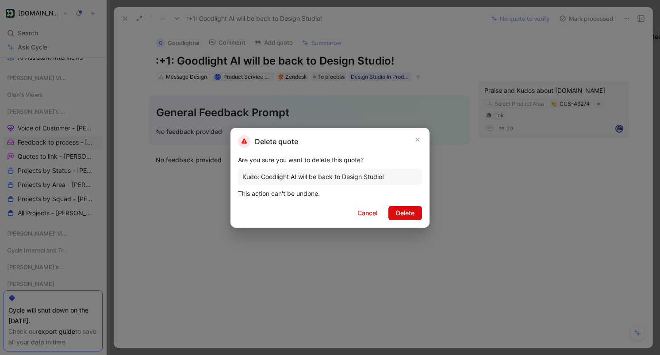
click at [403, 213] on span "Delete" at bounding box center [405, 213] width 19 height 11
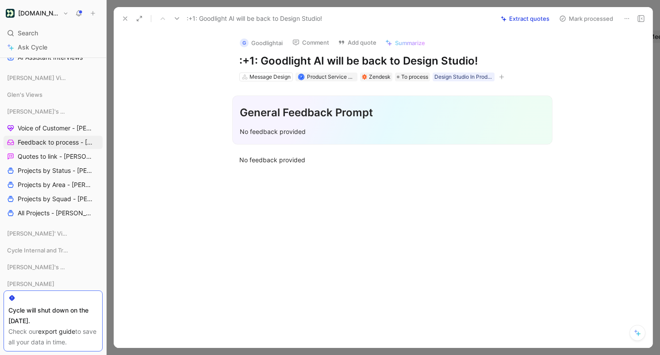
click at [599, 18] on button "Mark processed" at bounding box center [586, 18] width 62 height 12
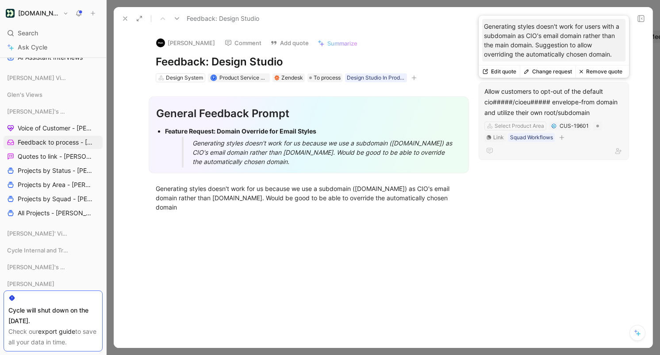
click at [553, 71] on button "Change request" at bounding box center [548, 71] width 56 height 12
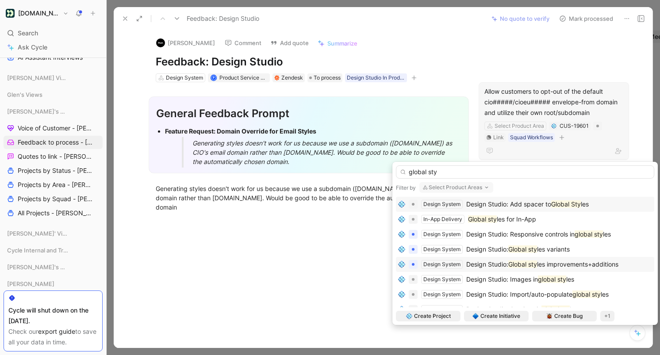
type input "global sty"
click at [516, 265] on mark "Global sty" at bounding box center [522, 265] width 29 height 8
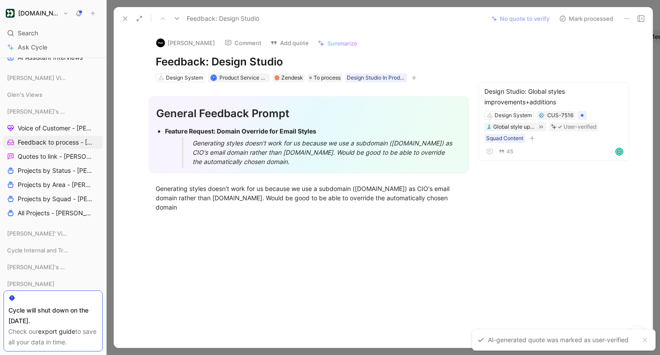
click at [601, 18] on div "Generating styles doesn't work for users with a subdomain as CIO's email domain…" at bounding box center [554, 43] width 150 height 50
click at [606, 16] on button "Mark processed" at bounding box center [586, 18] width 62 height 12
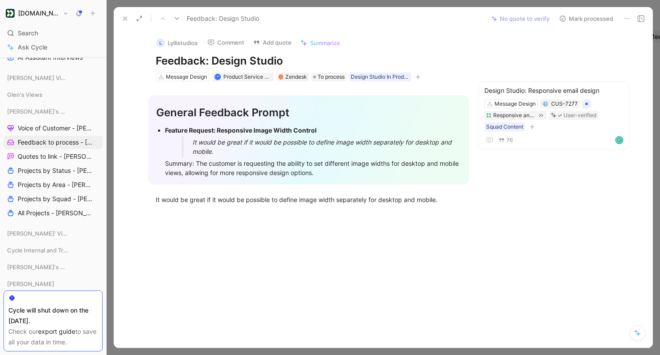
click at [578, 20] on button "Mark processed" at bounding box center [586, 18] width 62 height 12
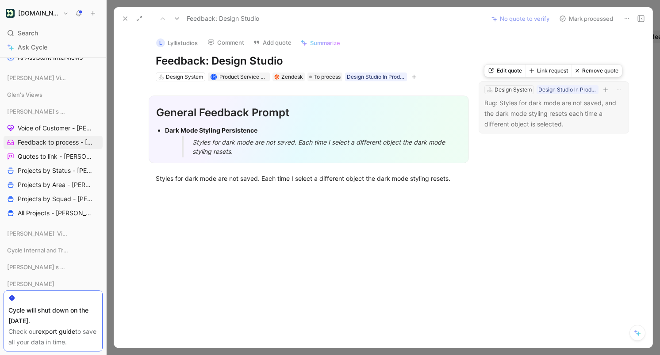
click at [555, 72] on button "Link request" at bounding box center [549, 71] width 46 height 12
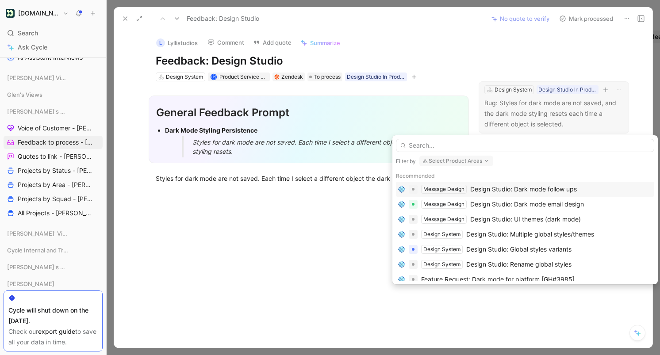
click at [529, 186] on div "Design Studio: Dark mode follow ups" at bounding box center [523, 189] width 107 height 11
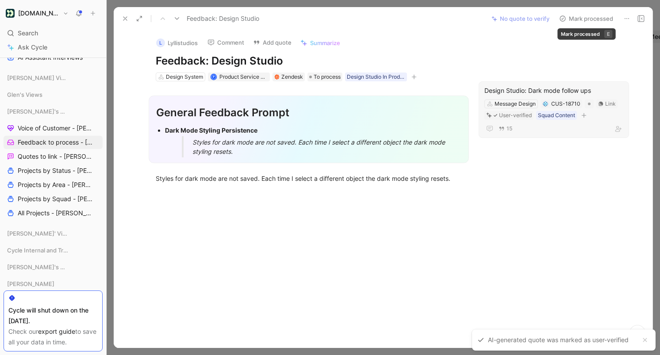
click at [595, 18] on button "Mark processed" at bounding box center [586, 18] width 62 height 12
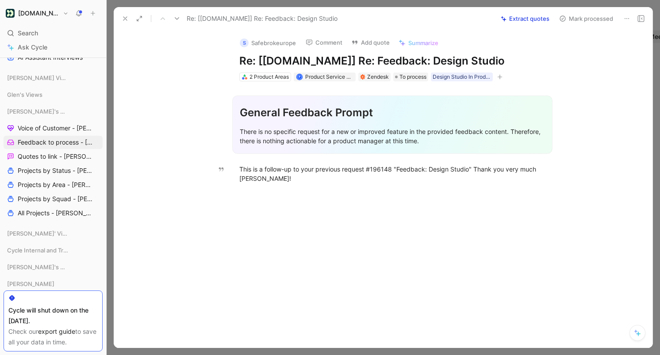
click at [584, 15] on button "Mark processed" at bounding box center [586, 18] width 62 height 12
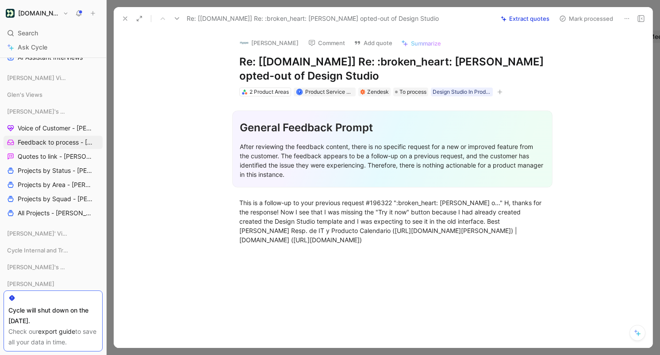
click at [584, 15] on button "Mark processed" at bounding box center [586, 18] width 62 height 12
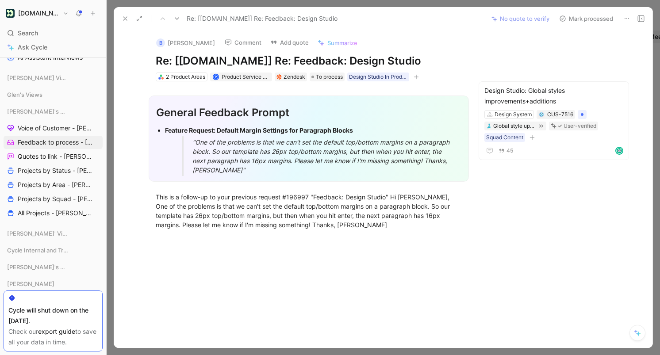
click at [605, 17] on button "Mark processed" at bounding box center [586, 18] width 62 height 12
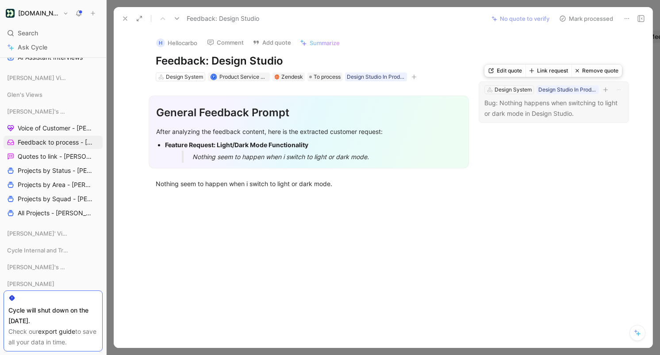
click at [549, 68] on button "Link request" at bounding box center [549, 71] width 46 height 12
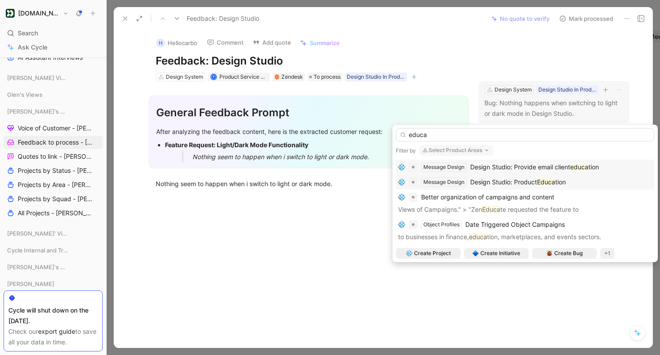
type input "educa"
click at [534, 180] on span "Design Studio: Product" at bounding box center [503, 182] width 67 height 8
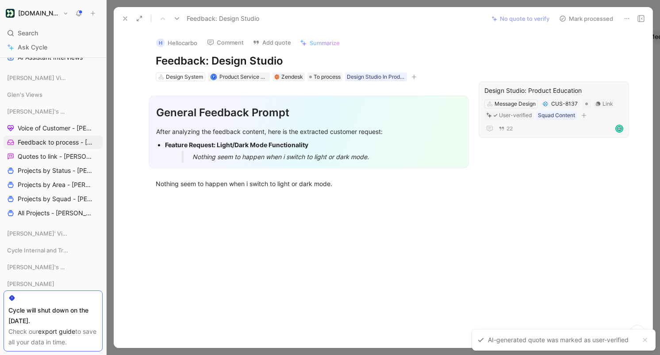
click at [599, 18] on button "Mark processed" at bounding box center [586, 18] width 62 height 12
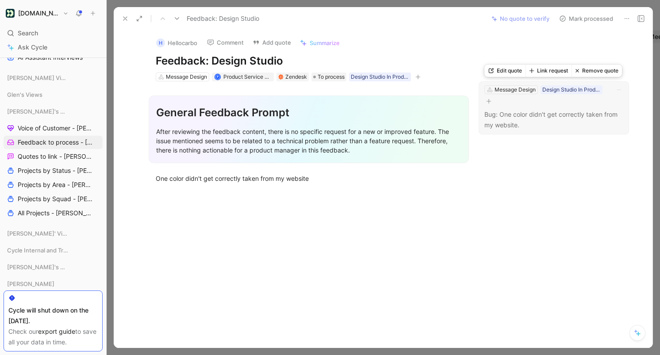
click at [600, 70] on button "Remove quote" at bounding box center [597, 71] width 50 height 12
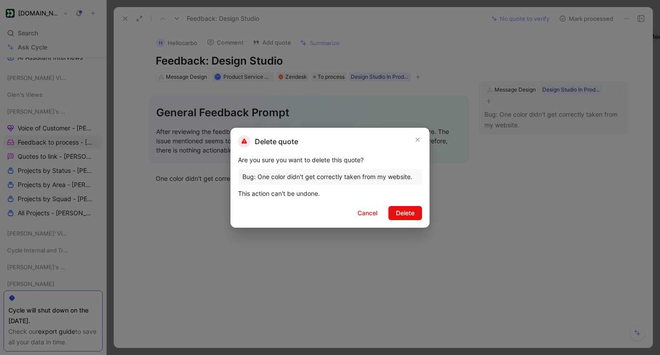
drag, startPoint x: 409, startPoint y: 209, endPoint x: 570, endPoint y: 4, distance: 260.5
click at [409, 208] on span "Delete" at bounding box center [405, 213] width 19 height 11
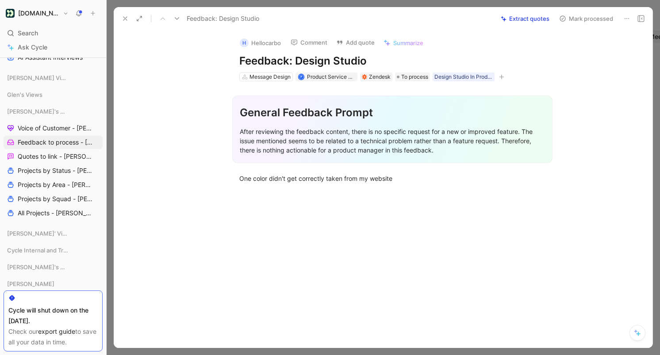
click at [591, 18] on button "Mark processed" at bounding box center [586, 18] width 62 height 12
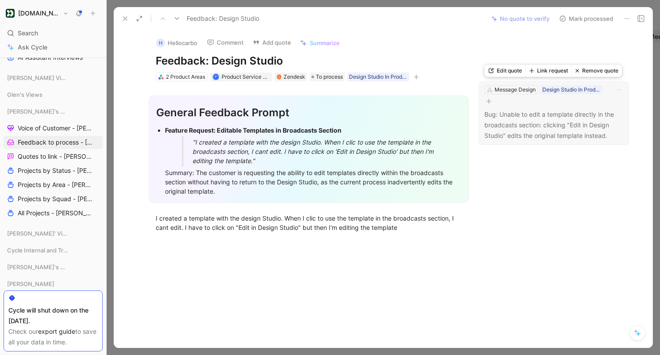
click at [553, 71] on button "Link request" at bounding box center [549, 71] width 46 height 12
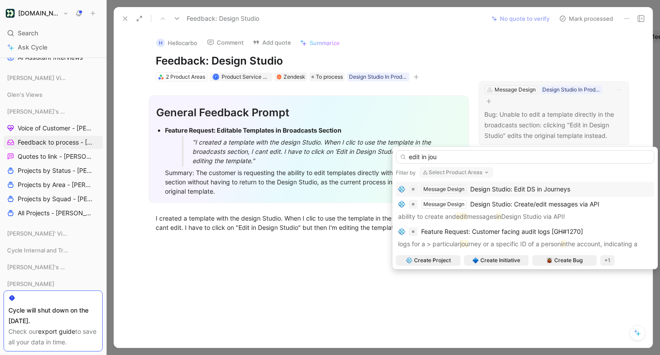
type input "edit in jou"
click at [519, 189] on span "Design Studio: Edit DS in Journeys" at bounding box center [520, 189] width 100 height 8
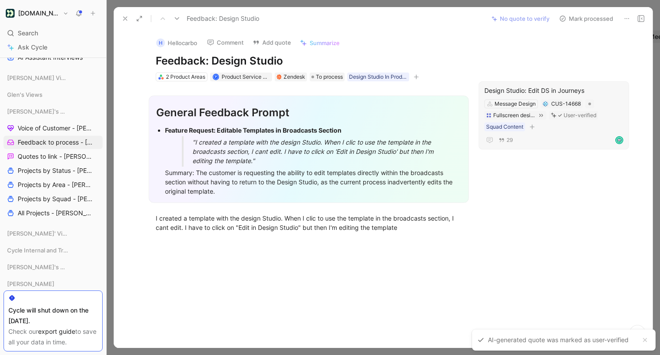
click at [588, 15] on button "Mark processed" at bounding box center [586, 18] width 62 height 12
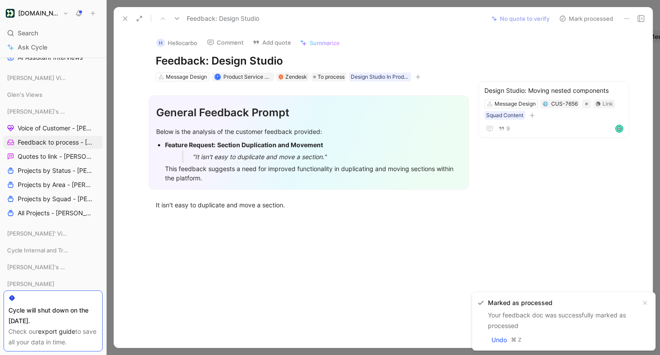
click at [588, 15] on button "Mark processed" at bounding box center [586, 18] width 62 height 12
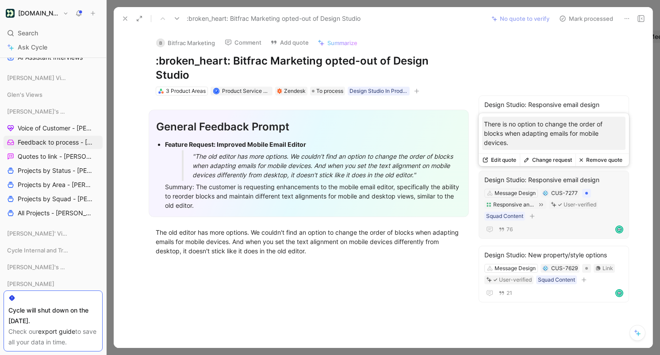
click at [555, 159] on button "Change request" at bounding box center [548, 160] width 56 height 12
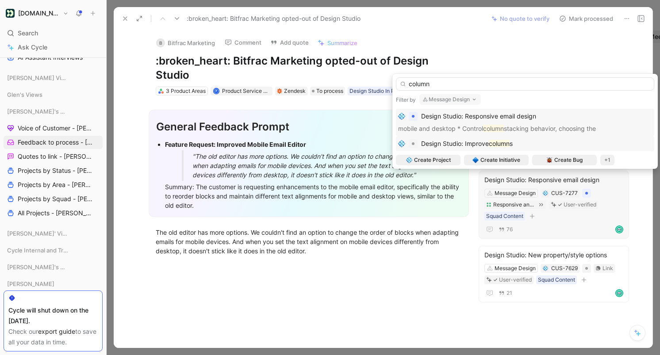
type input "column"
click at [529, 139] on div "Design Studio: Improve column s" at bounding box center [525, 143] width 254 height 11
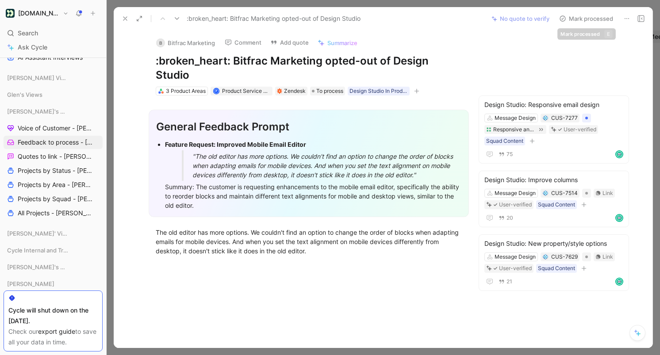
click at [596, 16] on button "Mark processed" at bounding box center [586, 18] width 62 height 12
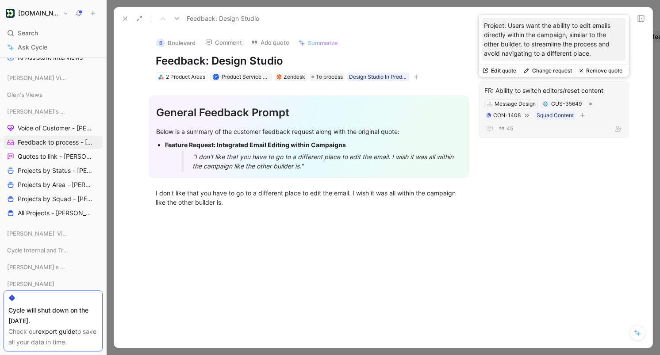
click at [558, 70] on button "Change request" at bounding box center [548, 71] width 56 height 12
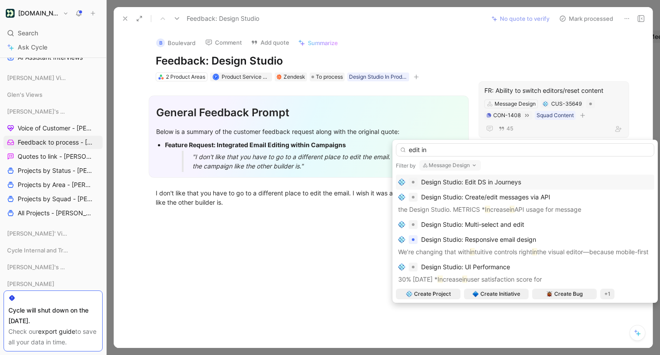
type input "edit in"
click at [529, 184] on div "Design Studio: Edit DS in Journeys" at bounding box center [525, 182] width 254 height 11
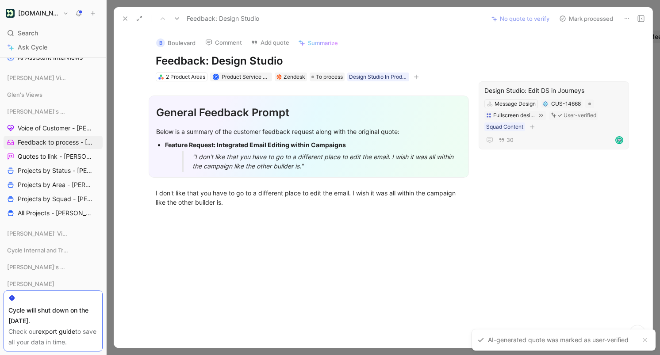
click at [590, 15] on button "Mark processed" at bounding box center [586, 18] width 62 height 12
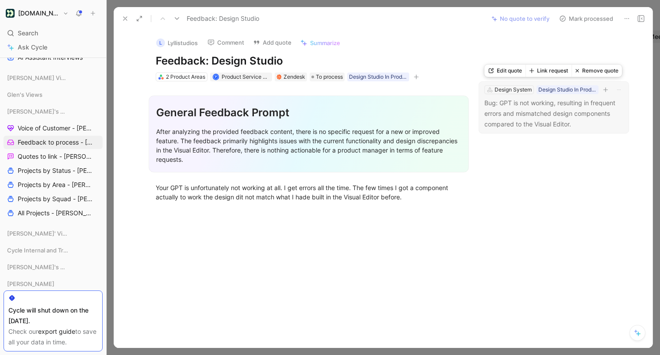
click at [554, 68] on button "Link request" at bounding box center [549, 71] width 46 height 12
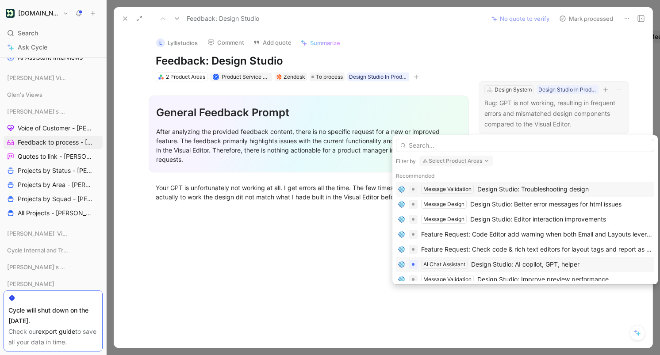
click at [535, 260] on div "Design Studio: AI copilot, GPT, helper" at bounding box center [525, 264] width 108 height 11
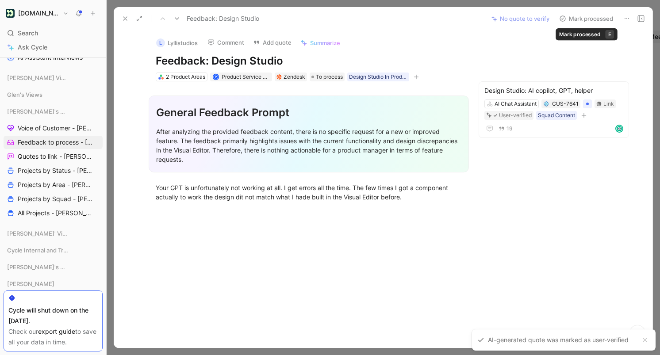
click at [603, 18] on button "Mark processed" at bounding box center [586, 18] width 62 height 12
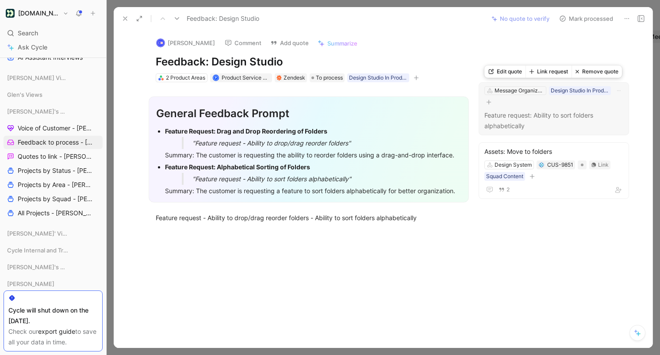
click at [590, 69] on button "Remove quote" at bounding box center [597, 71] width 50 height 12
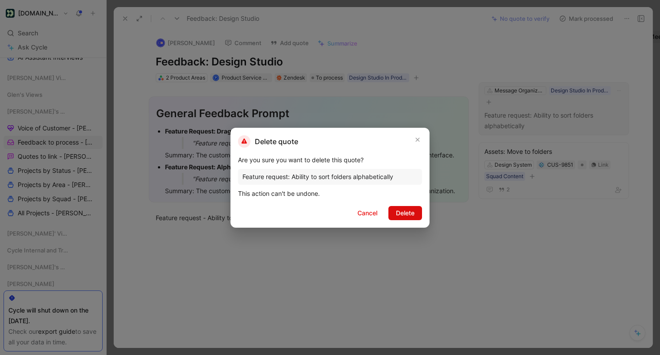
click at [406, 208] on span "Delete" at bounding box center [405, 213] width 19 height 11
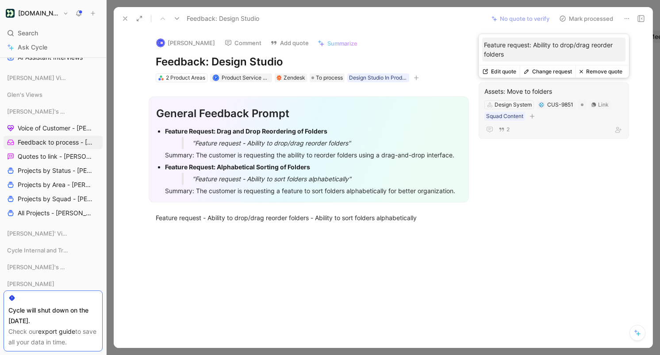
click at [612, 74] on button "Remove quote" at bounding box center [600, 71] width 50 height 12
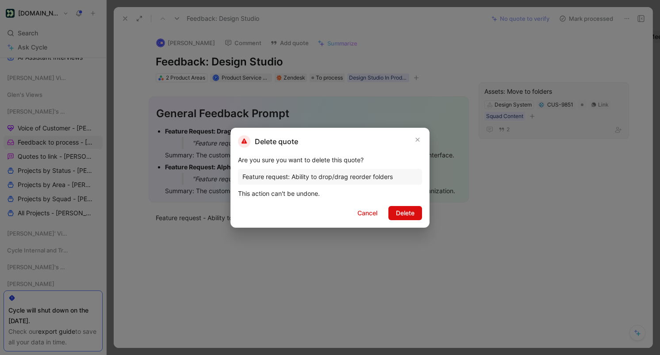
click at [411, 212] on span "Delete" at bounding box center [405, 213] width 19 height 11
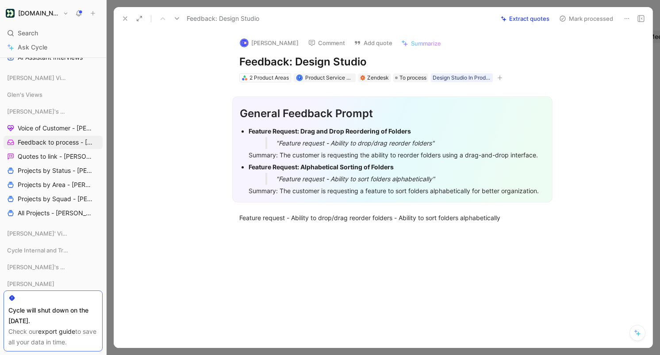
click at [594, 19] on button "Mark processed" at bounding box center [586, 18] width 62 height 12
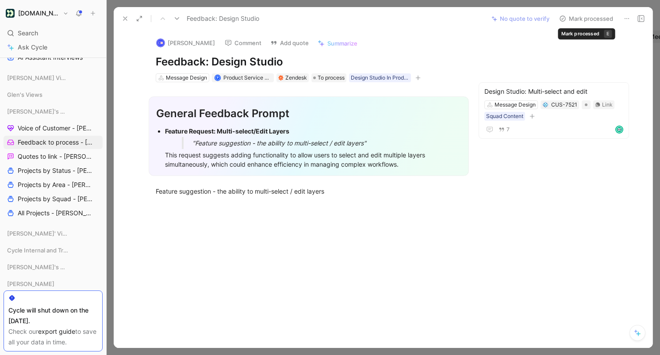
click at [591, 16] on button "Mark processed" at bounding box center [586, 18] width 62 height 12
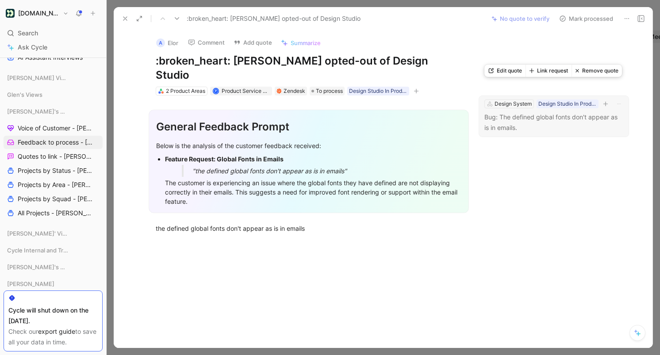
click at [556, 70] on button "Link request" at bounding box center [549, 71] width 46 height 12
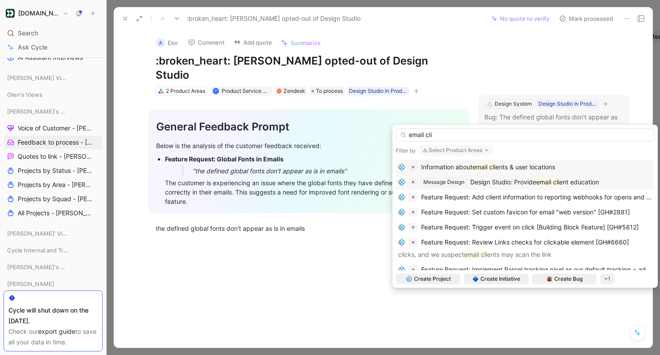
type input "email cli"
click at [521, 181] on span "Design Studio: Provide" at bounding box center [503, 182] width 66 height 8
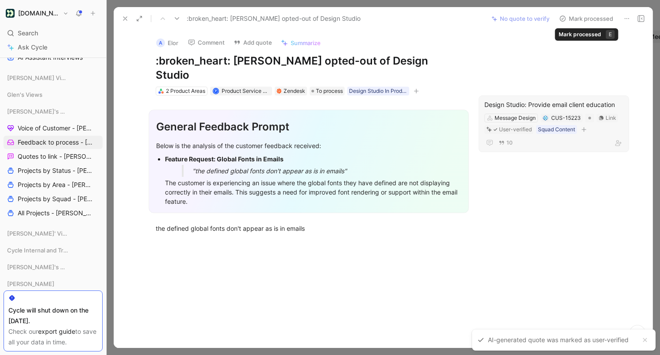
click at [588, 16] on button "Mark processed" at bounding box center [586, 18] width 62 height 12
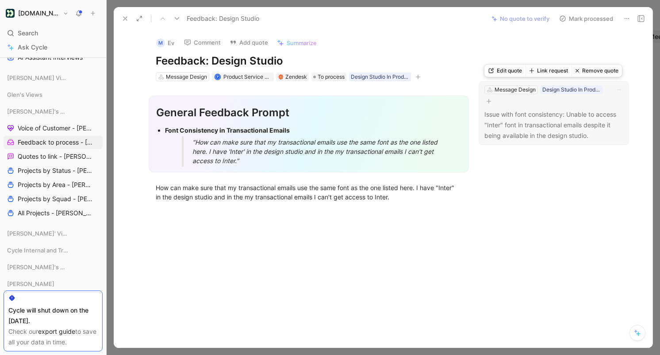
click at [604, 70] on button "Remove quote" at bounding box center [597, 71] width 50 height 12
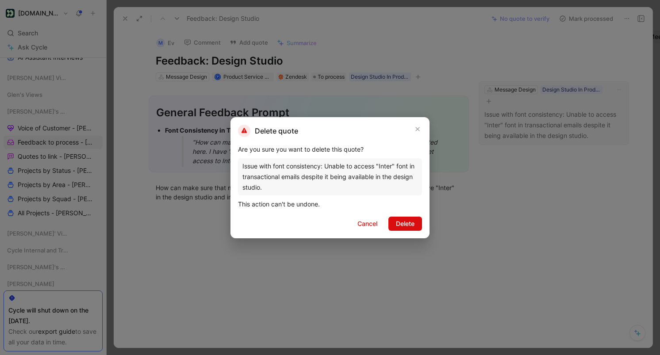
click at [403, 223] on span "Delete" at bounding box center [405, 224] width 19 height 11
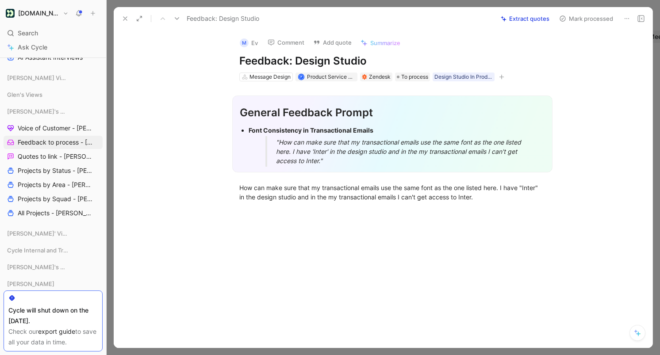
click at [585, 17] on button "Mark processed" at bounding box center [586, 18] width 62 height 12
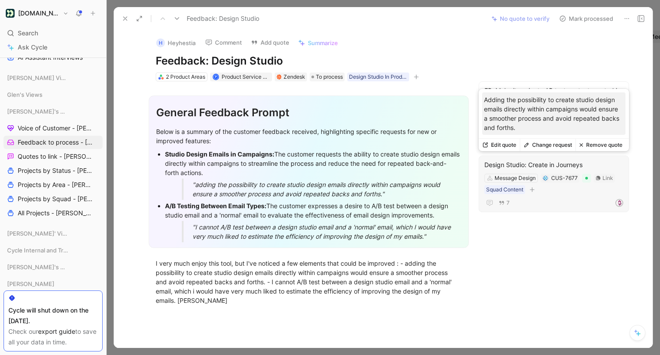
click at [550, 144] on button "Change request" at bounding box center [548, 145] width 56 height 12
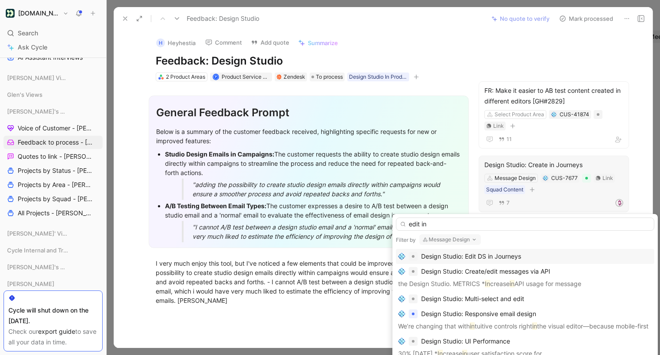
type input "edit in"
click at [513, 255] on span "Design Studio: Edit DS in Journeys" at bounding box center [471, 257] width 100 height 8
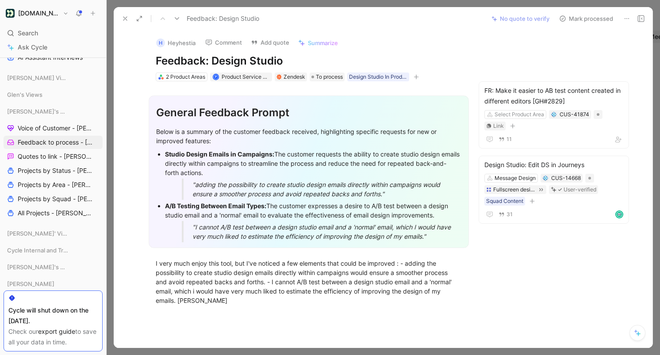
click at [598, 16] on button "Mark processed" at bounding box center [586, 18] width 62 height 12
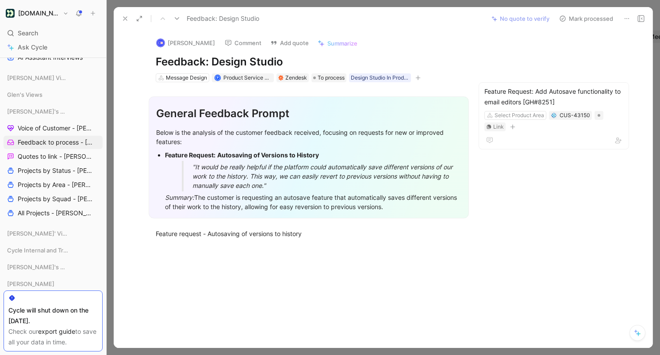
click at [598, 16] on button "Mark processed" at bounding box center [586, 18] width 62 height 12
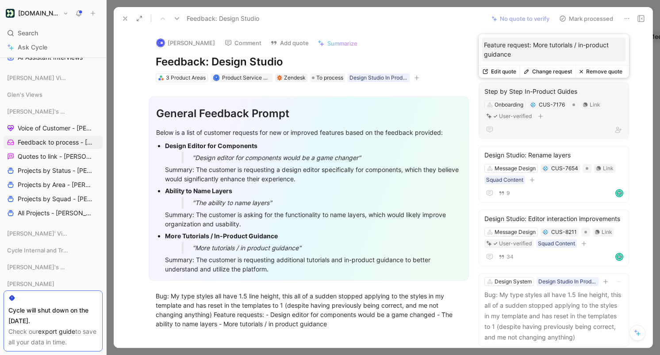
click at [560, 73] on button "Change request" at bounding box center [548, 71] width 56 height 12
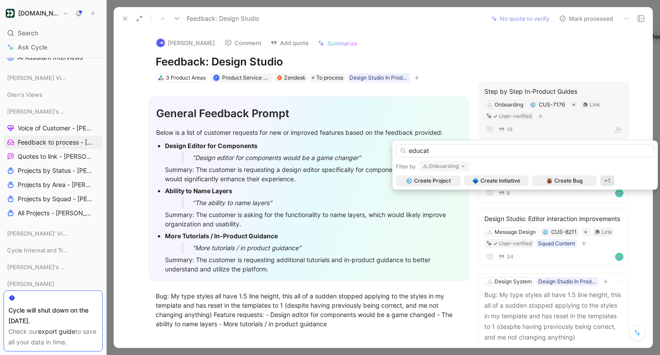
type input "educat"
click at [446, 174] on div "educat Filter by Onboarding Create Project Create Initiative Create Bug +1" at bounding box center [524, 165] width 265 height 49
click at [446, 169] on button "Onboarding" at bounding box center [444, 166] width 50 height 11
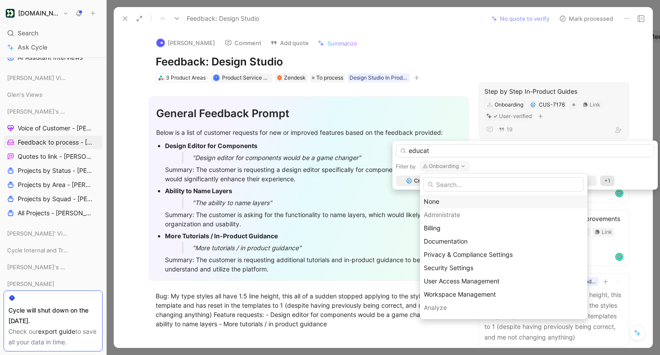
click at [437, 206] on div "None" at bounding box center [504, 201] width 160 height 11
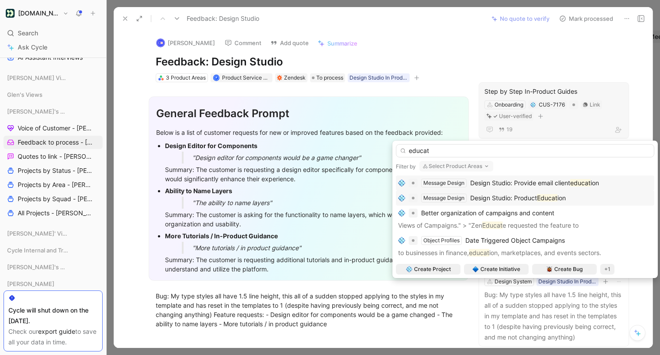
click at [506, 196] on span "Design Studio: Product" at bounding box center [503, 198] width 67 height 8
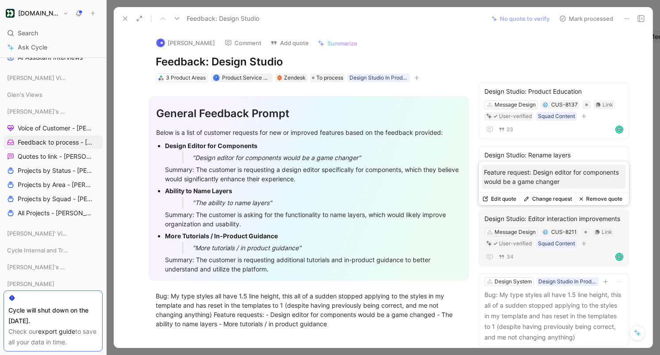
click at [546, 199] on button "Change request" at bounding box center [548, 199] width 56 height 12
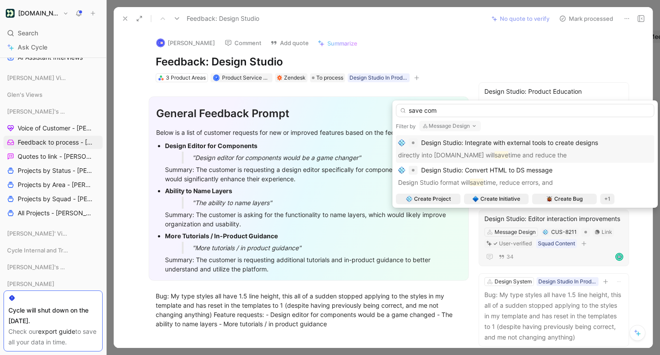
click at [451, 127] on button "Message Design" at bounding box center [449, 126] width 61 height 11
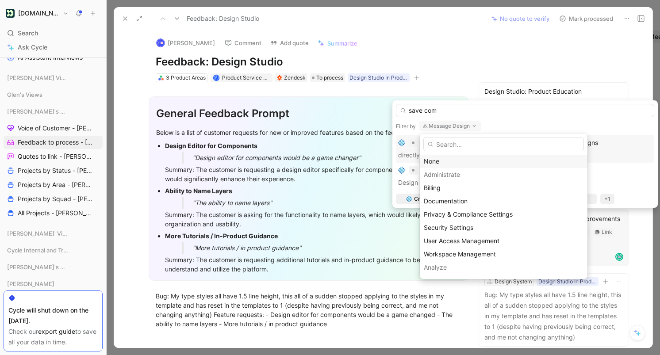
click at [447, 159] on div "None" at bounding box center [504, 161] width 160 height 11
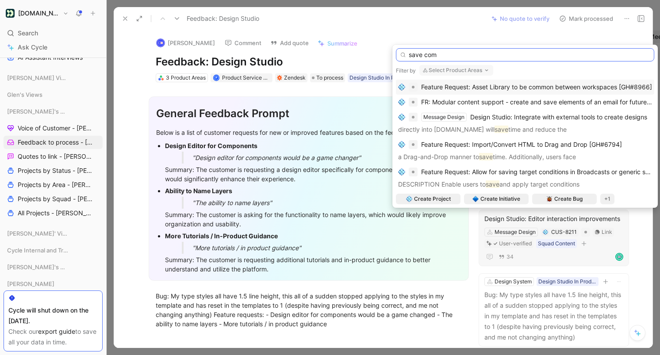
click at [459, 57] on input "save com" at bounding box center [525, 54] width 258 height 13
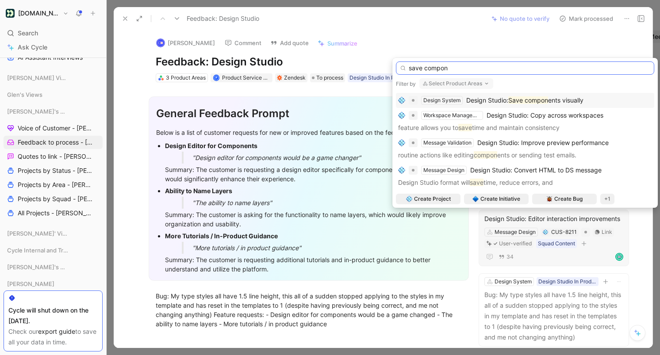
type input "save compon"
click at [479, 98] on span "Design Studio:" at bounding box center [487, 100] width 42 height 8
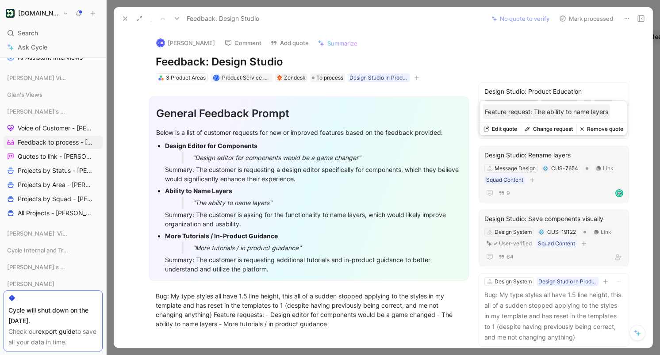
scroll to position [44, 0]
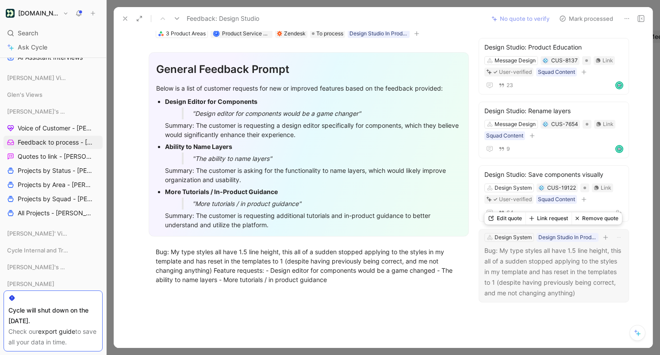
click at [586, 218] on button "Remove quote" at bounding box center [597, 218] width 50 height 12
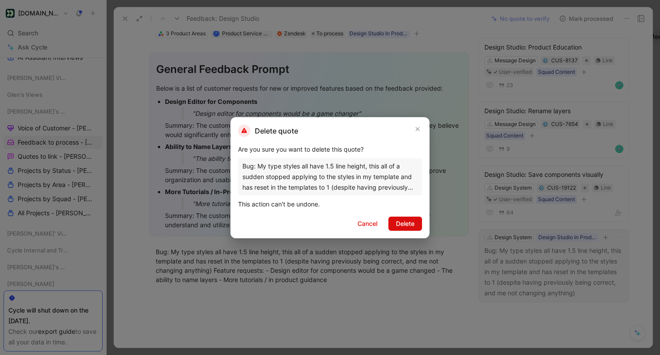
click at [411, 222] on span "Delete" at bounding box center [405, 224] width 19 height 11
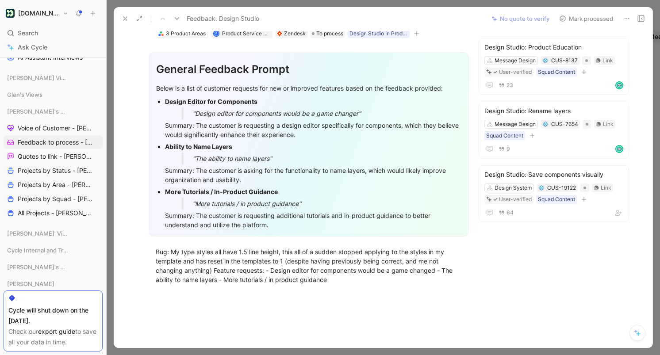
click at [584, 20] on button "Mark processed" at bounding box center [586, 18] width 62 height 12
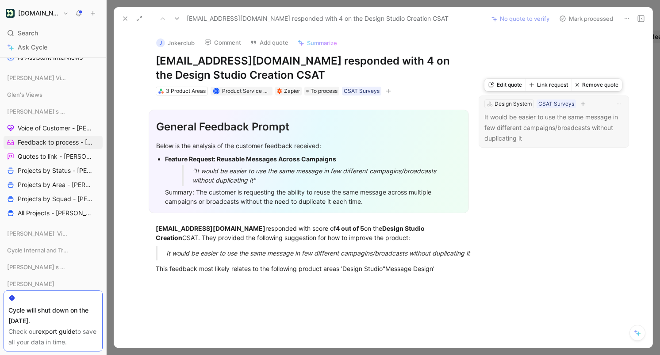
click at [554, 83] on button "Link request" at bounding box center [549, 85] width 46 height 12
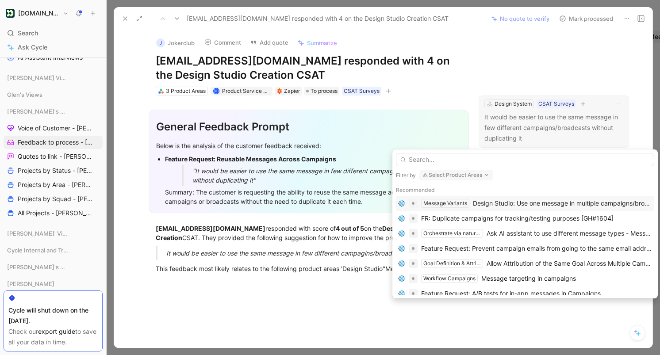
click at [518, 202] on div "Design Studio: Use one message in multiple campaigns/broadcasts" at bounding box center [562, 203] width 179 height 11
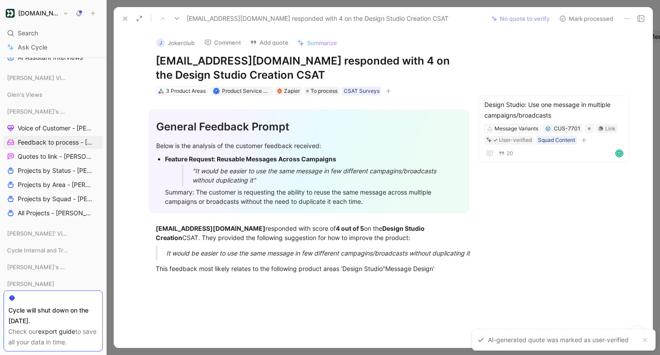
click at [581, 15] on button "Mark processed" at bounding box center [586, 18] width 62 height 12
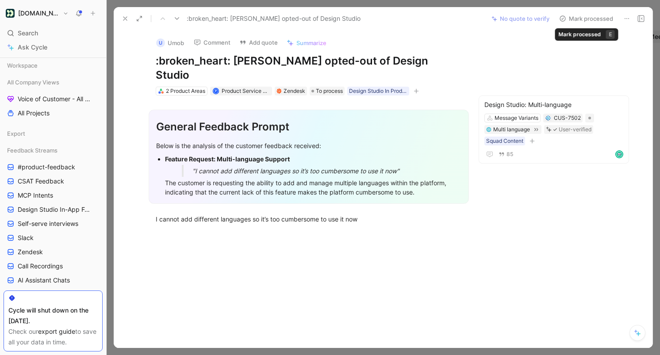
scroll to position [237, 0]
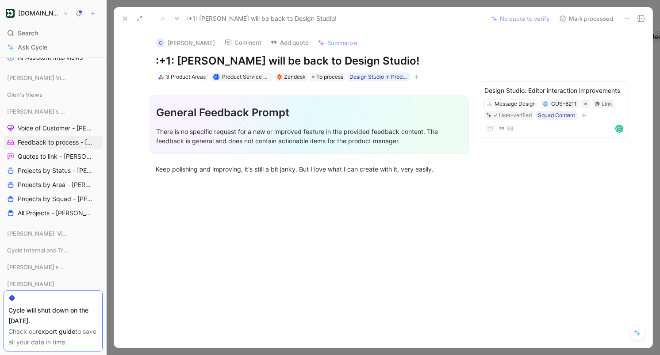
click at [587, 19] on button "Mark processed" at bounding box center [586, 18] width 62 height 12
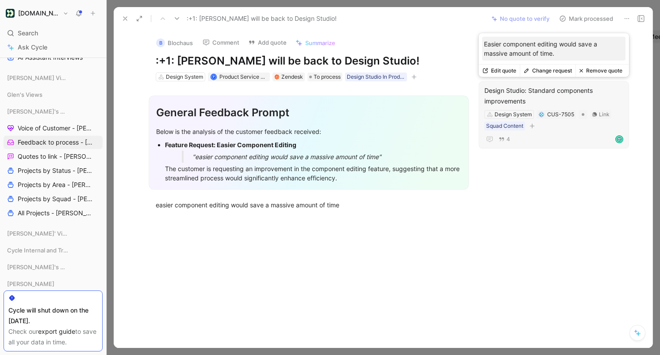
click at [550, 69] on button "Change request" at bounding box center [548, 71] width 56 height 12
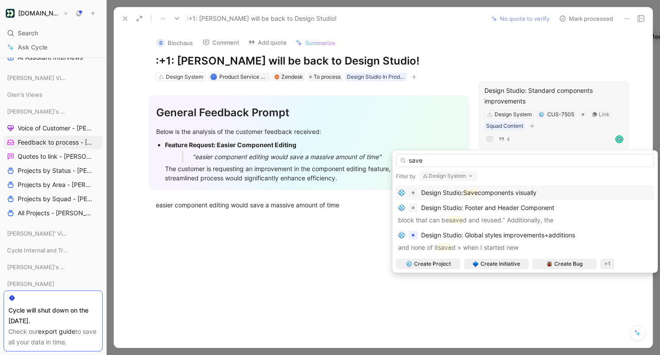
type input "save"
click at [522, 192] on span "components visually" at bounding box center [507, 193] width 59 height 8
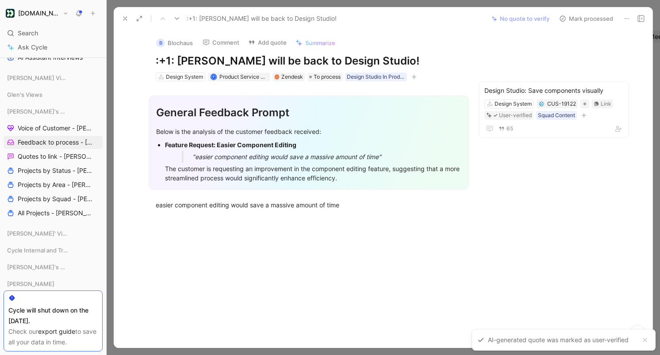
click at [581, 18] on button "Mark processed" at bounding box center [586, 18] width 62 height 12
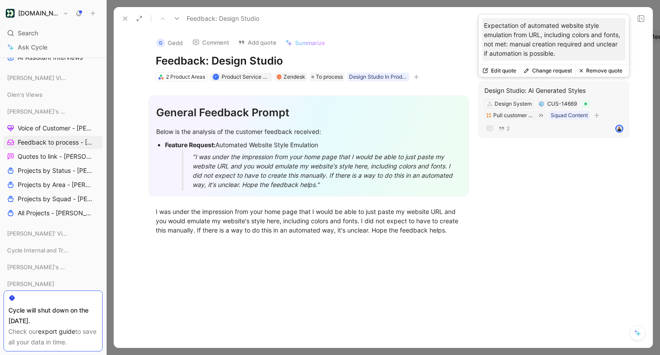
click at [549, 68] on button "Change request" at bounding box center [548, 71] width 56 height 12
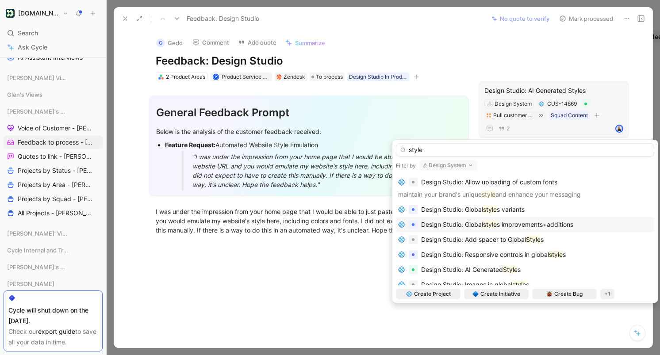
type input "style"
click at [516, 222] on span "s improvements+additions" at bounding box center [535, 225] width 77 height 8
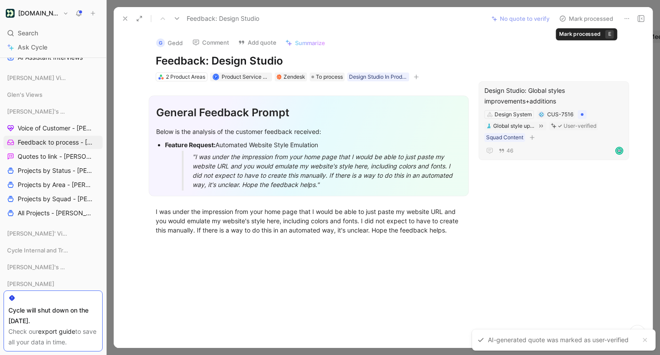
click at [596, 17] on button "Mark processed" at bounding box center [586, 18] width 62 height 12
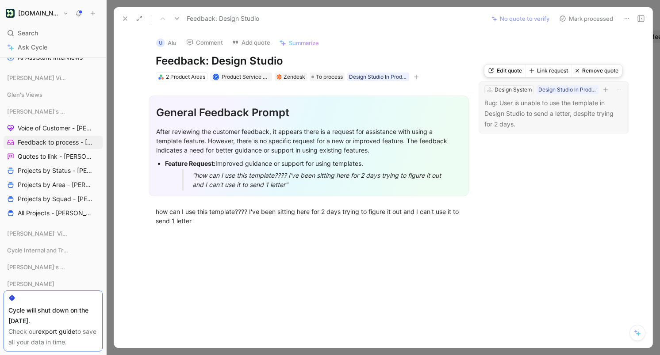
click at [553, 72] on button "Link request" at bounding box center [549, 71] width 46 height 12
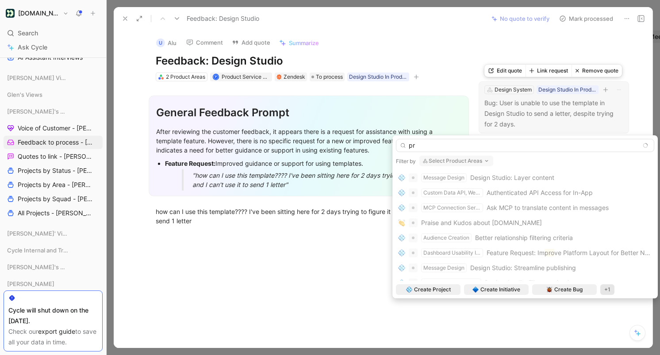
type input "p"
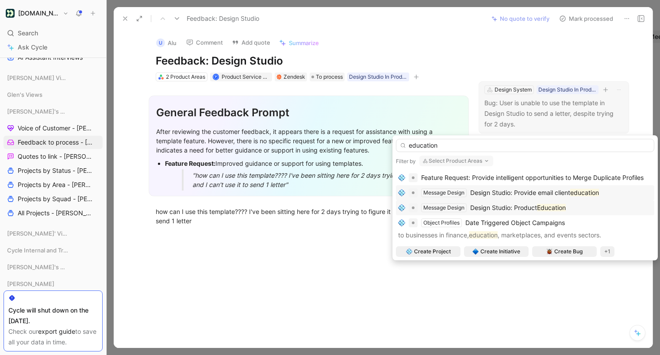
type input "education"
click at [525, 211] on span "Design Studio: Product" at bounding box center [503, 208] width 67 height 8
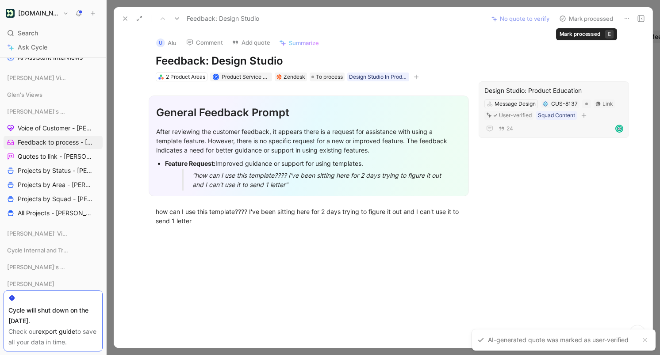
click at [594, 15] on button "Mark processed" at bounding box center [586, 18] width 62 height 12
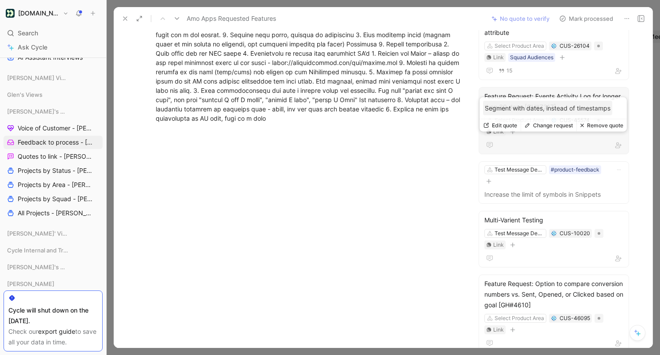
scroll to position [807, 0]
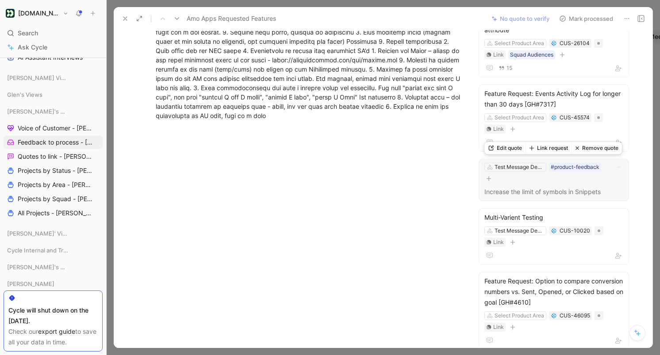
click at [551, 149] on button "Link request" at bounding box center [549, 148] width 46 height 12
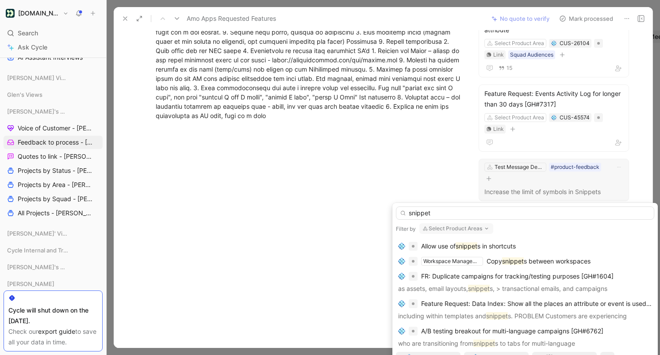
scroll to position [208, 0]
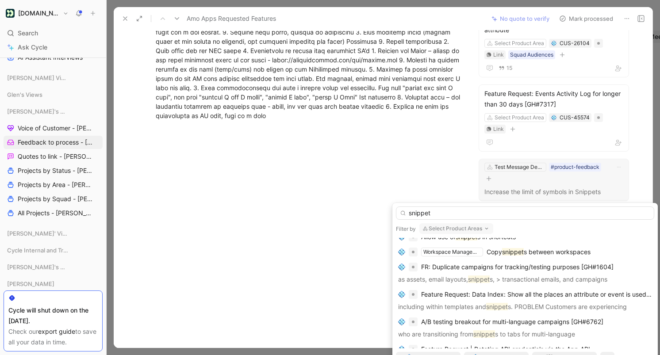
type input "snippet"
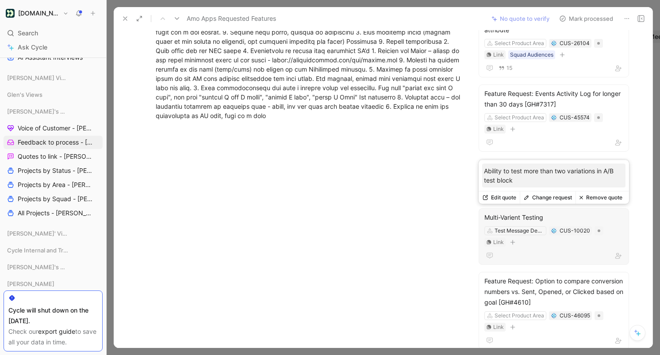
click at [549, 199] on button "Change request" at bounding box center [548, 198] width 56 height 12
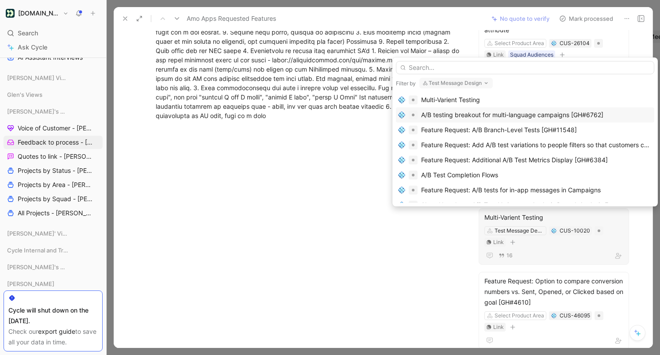
scroll to position [26, 0]
click at [460, 99] on div "Multi-Varient Testing" at bounding box center [450, 100] width 59 height 11
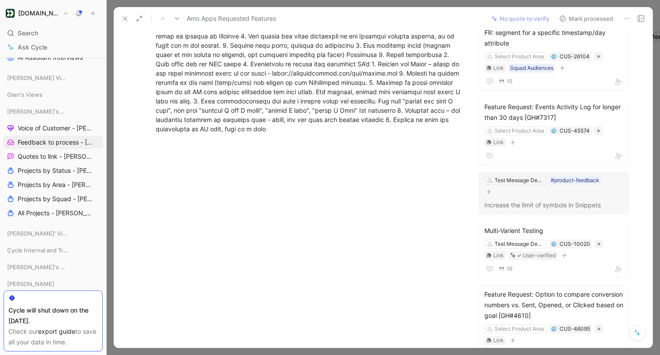
scroll to position [790, 0]
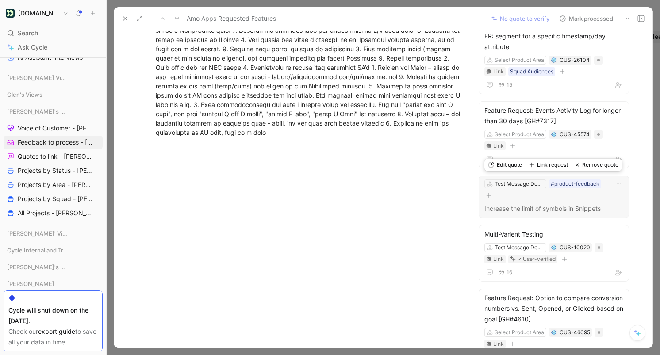
click at [552, 161] on button "Link request" at bounding box center [549, 165] width 46 height 12
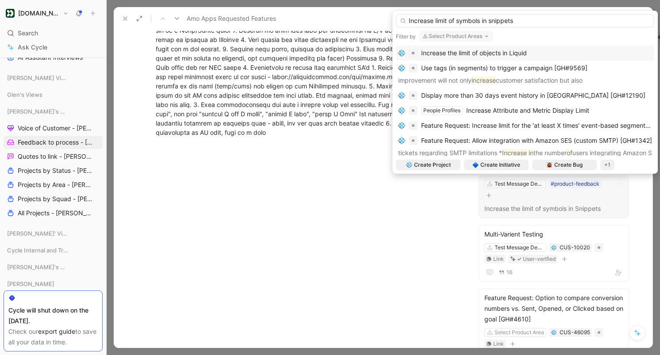
type input "Increase limit of symbols in snippets"
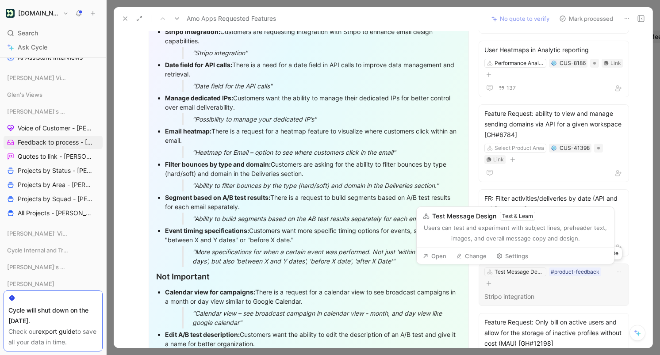
scroll to position [419, 0]
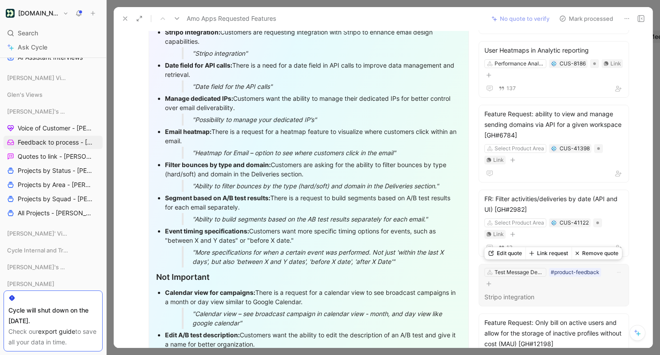
click at [553, 253] on button "Link request" at bounding box center [549, 253] width 46 height 12
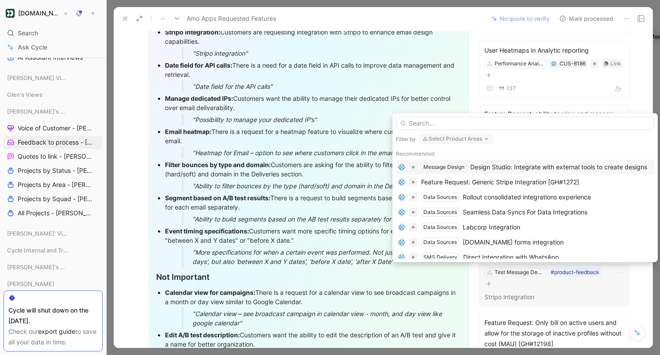
click at [527, 165] on div "Design Studio: Integrate with external tools to create designs" at bounding box center [558, 167] width 177 height 11
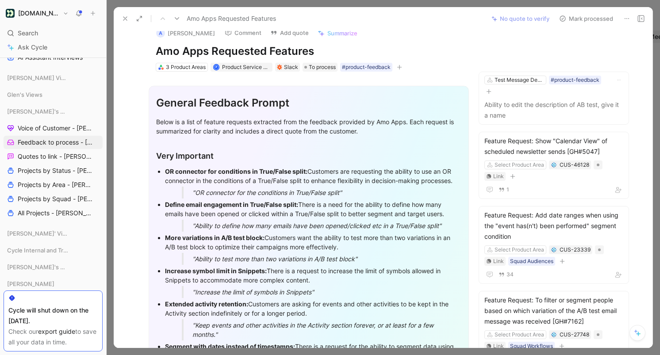
scroll to position [0, 0]
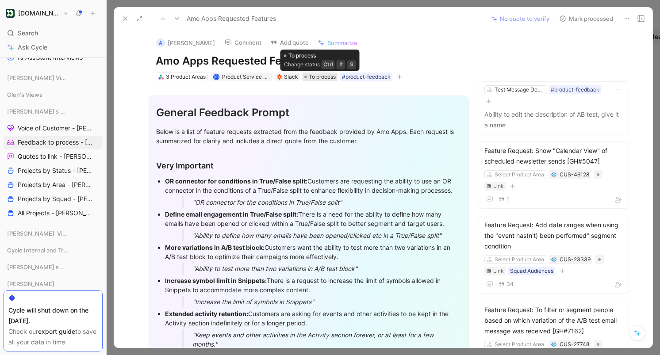
click at [319, 77] on span "To process" at bounding box center [322, 77] width 27 height 9
click at [312, 74] on span "To process" at bounding box center [322, 77] width 27 height 9
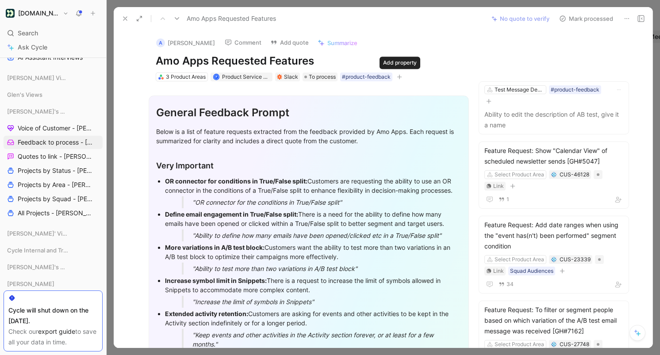
click at [400, 78] on icon "button" at bounding box center [399, 76] width 5 height 5
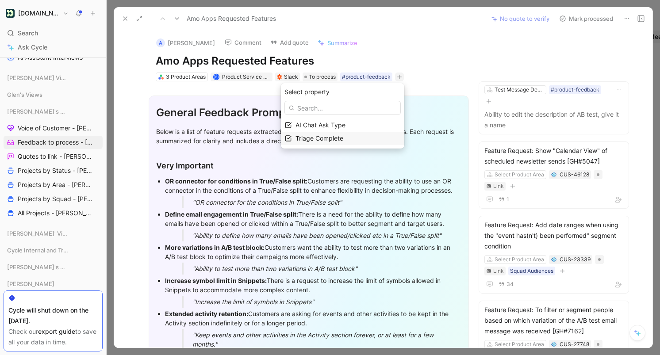
click at [343, 138] on span "Triage Complete" at bounding box center [319, 138] width 48 height 8
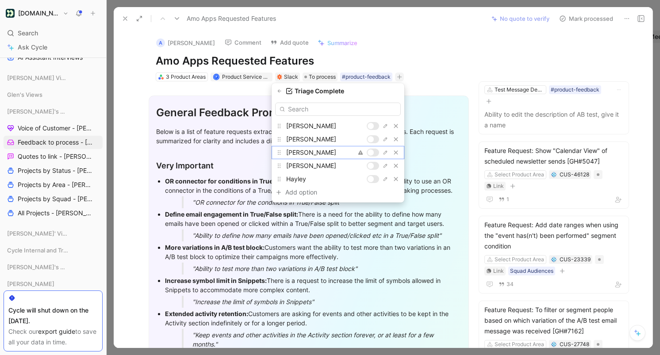
click at [375, 152] on div at bounding box center [373, 153] width 12 height 8
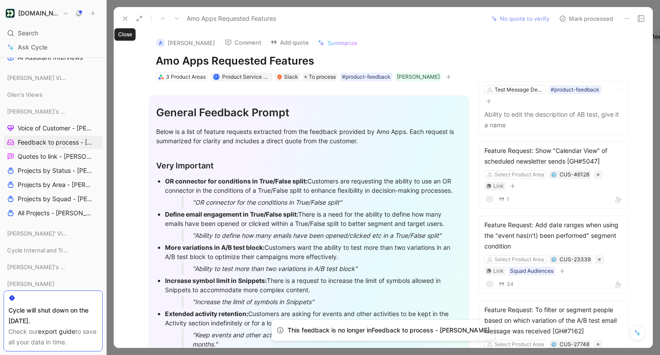
click at [125, 15] on icon at bounding box center [125, 18] width 7 height 7
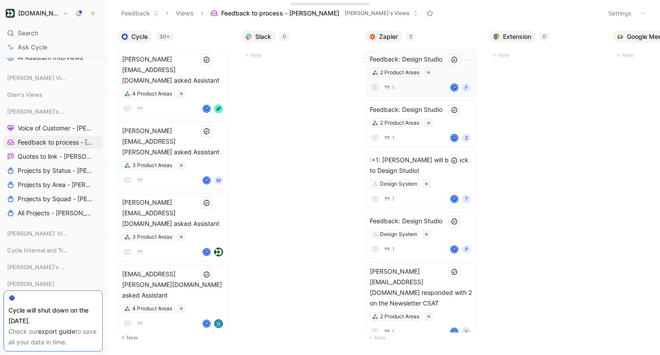
click at [394, 57] on span "Feedback: Design Studio" at bounding box center [421, 59] width 103 height 11
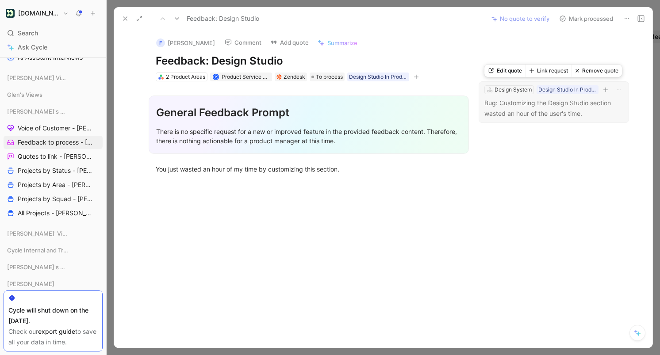
click at [554, 72] on button "Link request" at bounding box center [549, 71] width 46 height 12
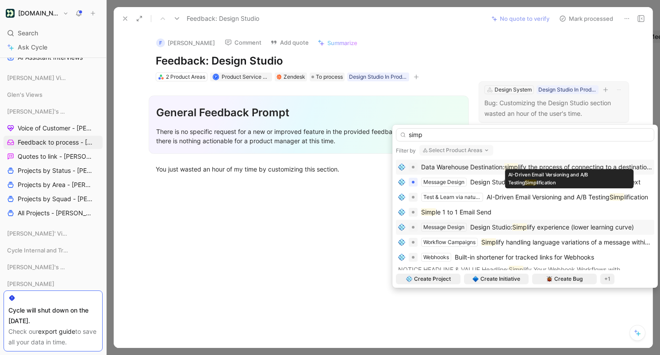
type input "simp"
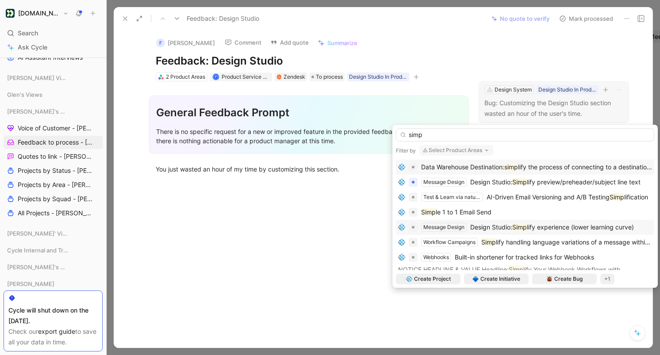
click at [524, 223] on div "Design Studio: Simp lify experience (lower learning curve)" at bounding box center [552, 227] width 164 height 11
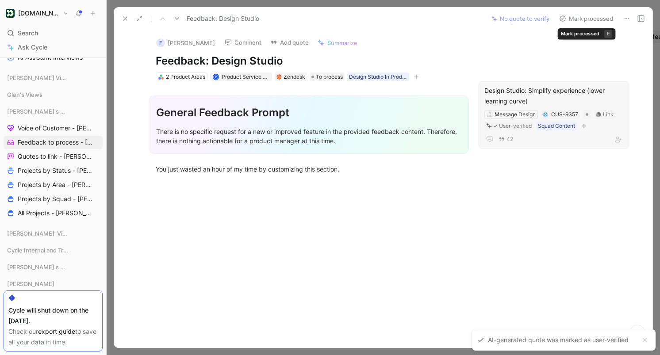
click at [593, 16] on button "Mark processed" at bounding box center [586, 18] width 62 height 12
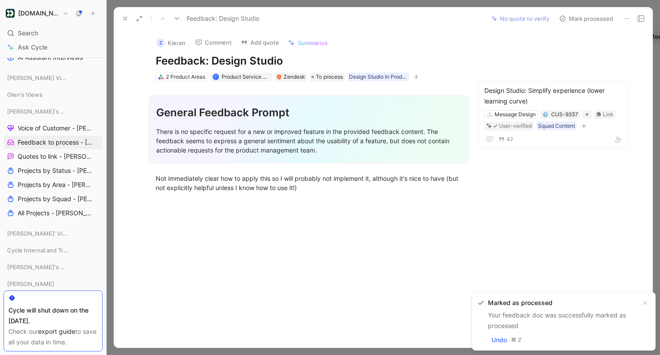
click at [593, 16] on button "Mark processed" at bounding box center [586, 18] width 62 height 12
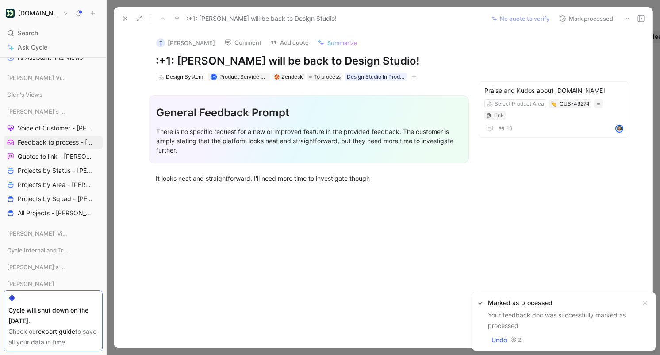
click at [593, 16] on button "Mark processed" at bounding box center [586, 18] width 62 height 12
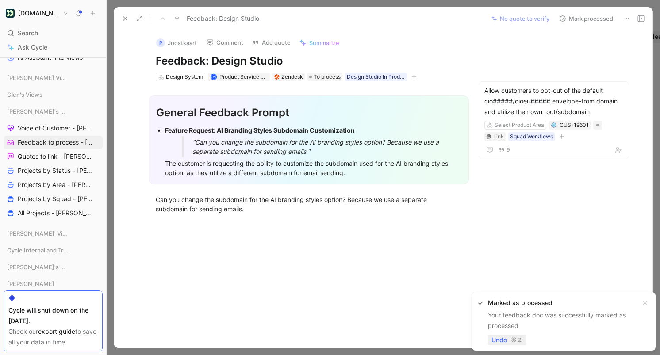
click at [505, 343] on span "Undo" at bounding box center [498, 340] width 15 height 11
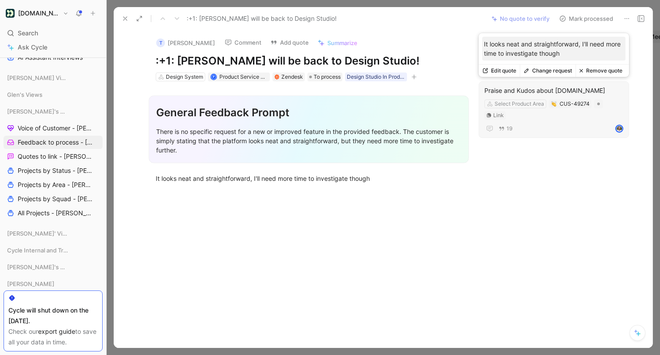
click at [544, 74] on button "Change request" at bounding box center [548, 71] width 56 height 12
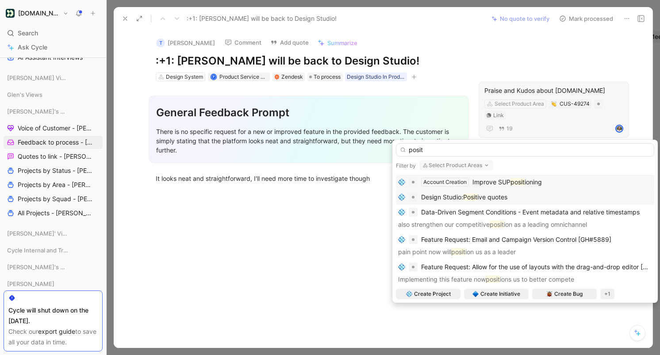
type input "posit"
click at [529, 199] on div "Design Studio: Posit ive quotes" at bounding box center [525, 197] width 254 height 11
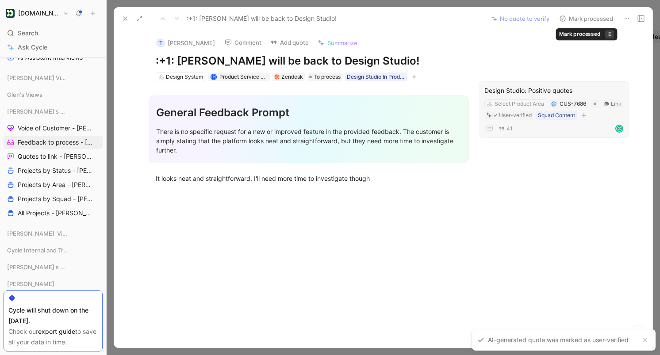
click at [590, 15] on button "Mark processed" at bounding box center [586, 18] width 62 height 12
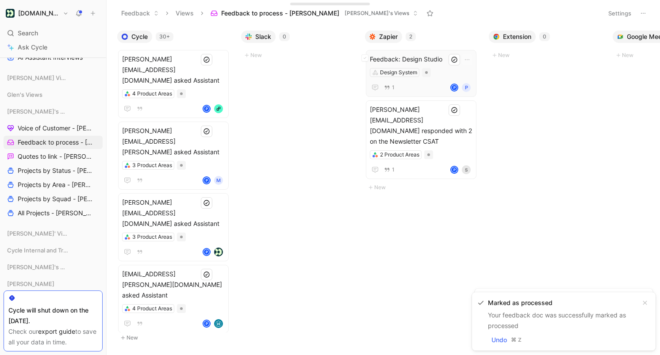
click at [436, 67] on div "Feedback: Design Studio Design System 1 P P" at bounding box center [421, 73] width 103 height 39
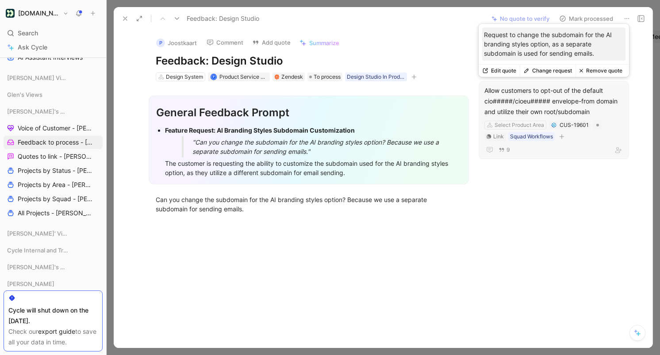
click at [555, 70] on button "Change request" at bounding box center [548, 71] width 56 height 12
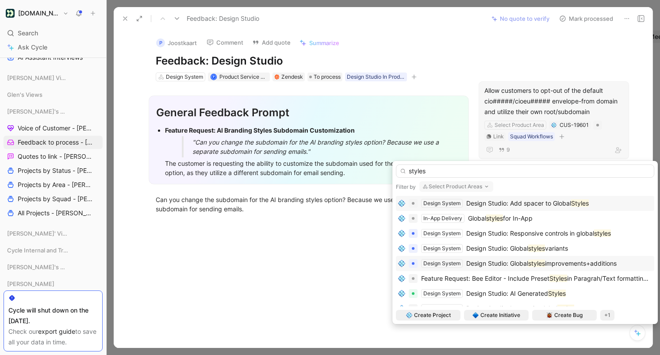
type input "styles"
click at [544, 263] on mark "styles" at bounding box center [536, 264] width 17 height 8
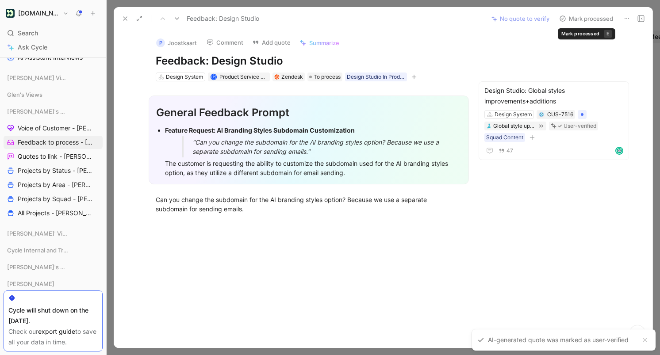
click at [595, 18] on button "Mark processed" at bounding box center [586, 18] width 62 height 12
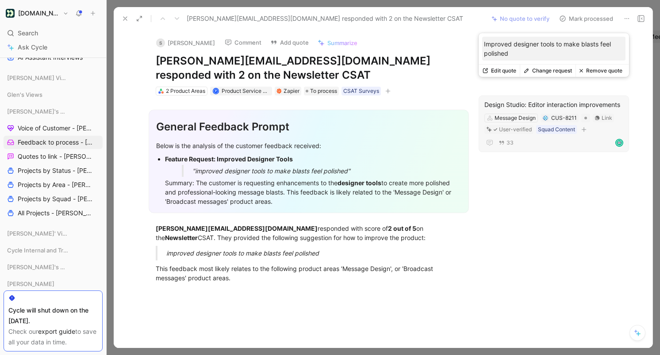
click at [605, 70] on button "Remove quote" at bounding box center [600, 71] width 50 height 12
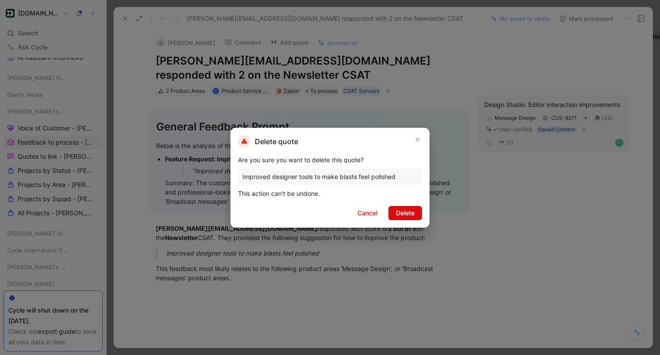
click at [406, 211] on span "Delete" at bounding box center [405, 213] width 19 height 11
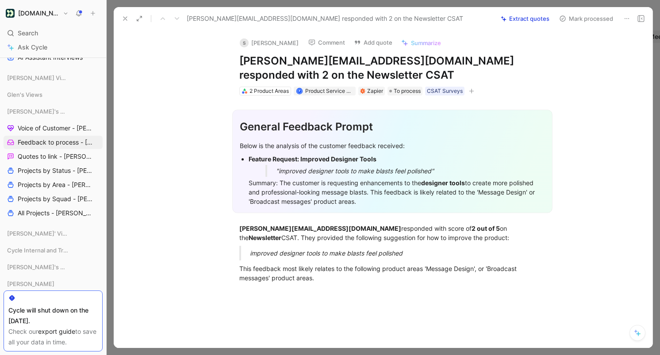
click at [586, 19] on button "Mark processed" at bounding box center [586, 18] width 62 height 12
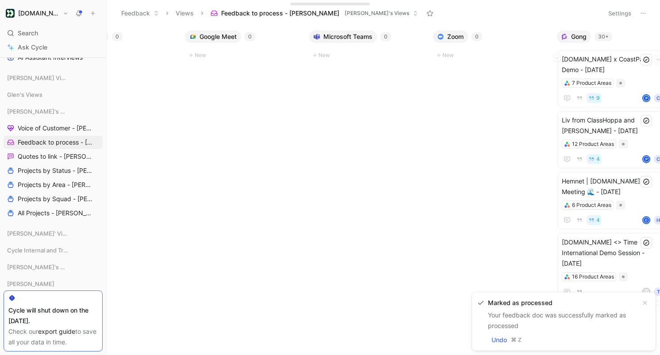
scroll to position [0, 575]
